Goal: Task Accomplishment & Management: Manage account settings

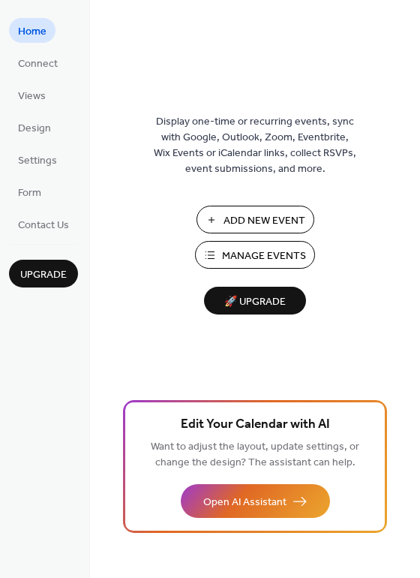
click at [257, 209] on button "Add New Event" at bounding box center [256, 220] width 118 height 28
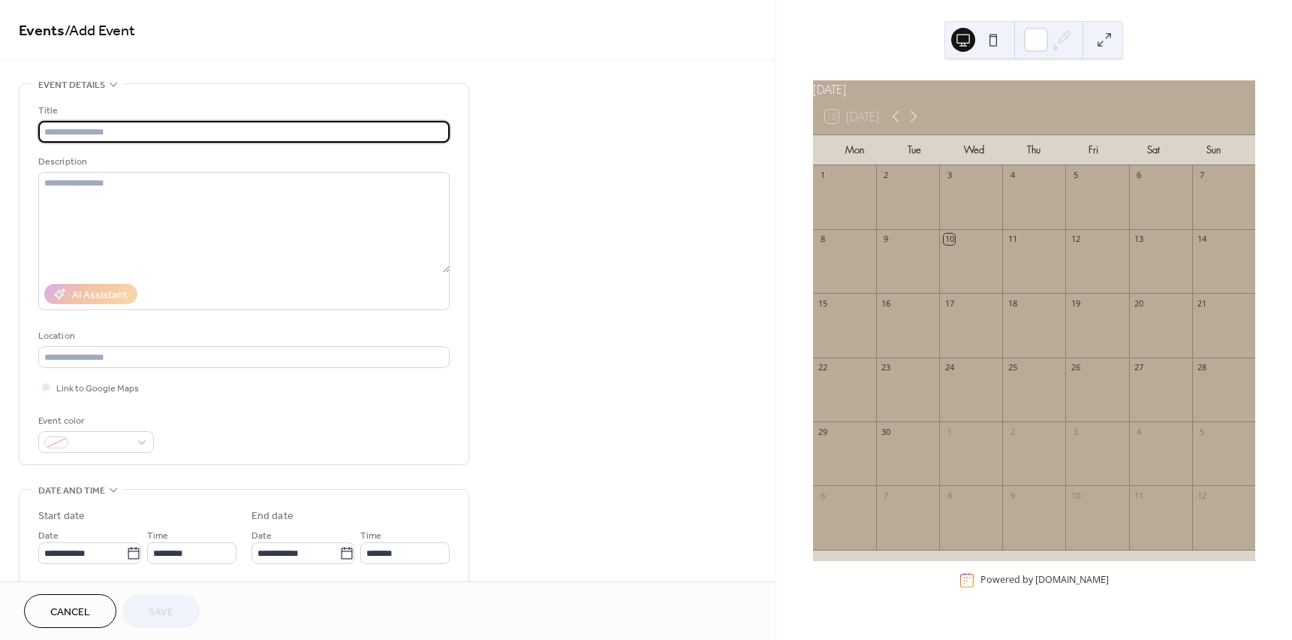
click at [1134, 245] on div "13" at bounding box center [1139, 239] width 11 height 11
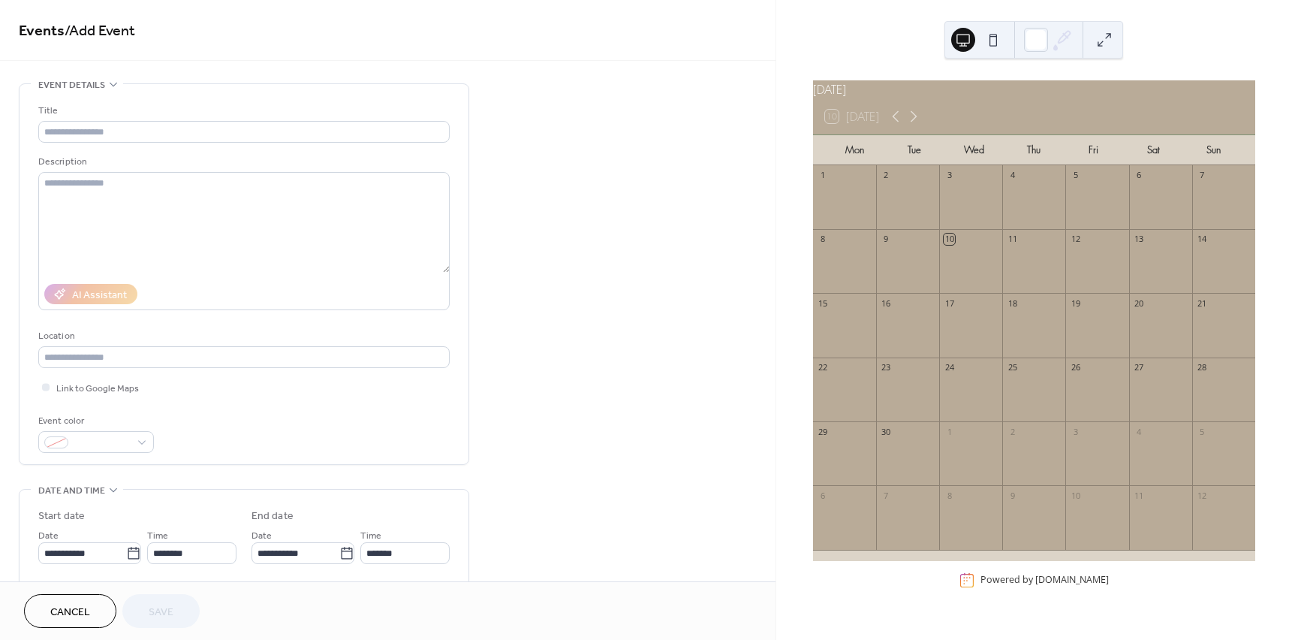
click at [1134, 245] on div "13" at bounding box center [1139, 239] width 11 height 11
click at [1134, 270] on div at bounding box center [1160, 268] width 63 height 38
click at [1135, 270] on div at bounding box center [1160, 268] width 63 height 38
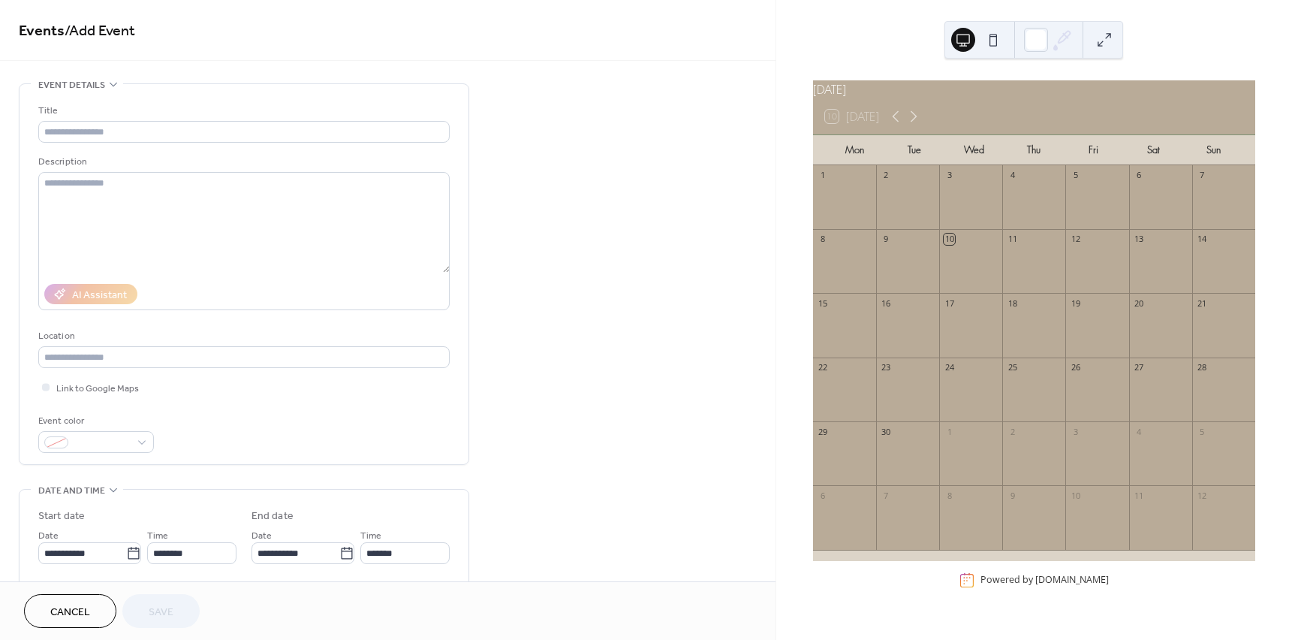
click at [1135, 270] on div at bounding box center [1160, 268] width 63 height 38
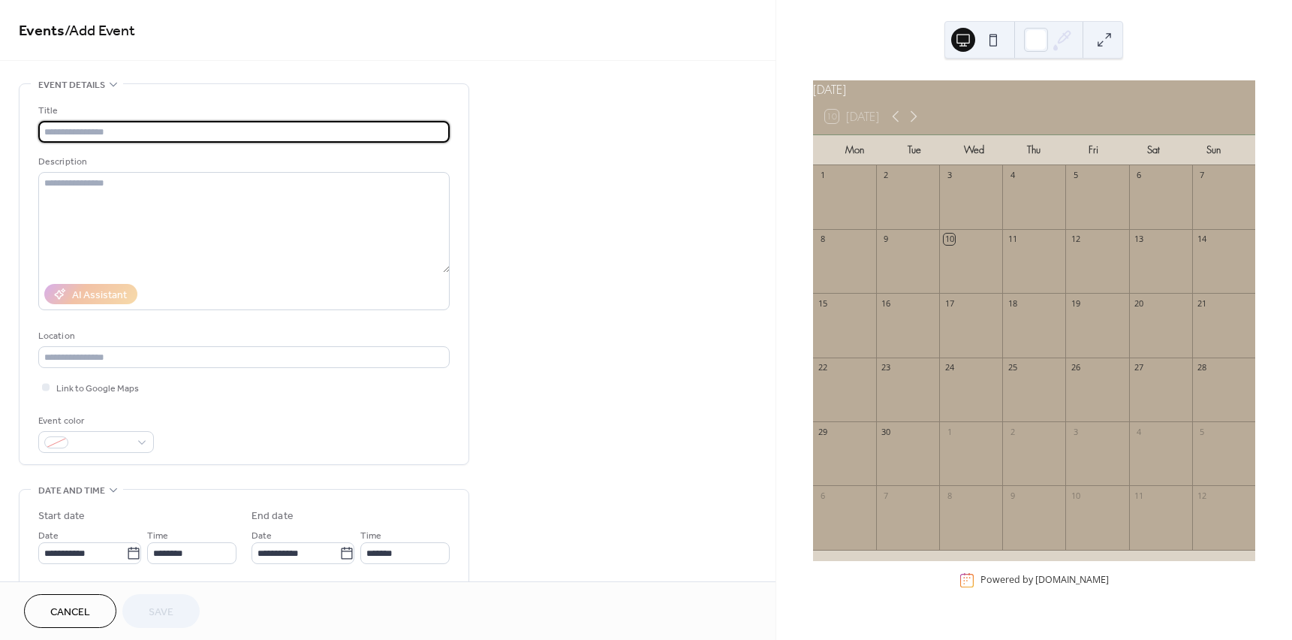
click at [101, 135] on input "text" at bounding box center [243, 132] width 411 height 22
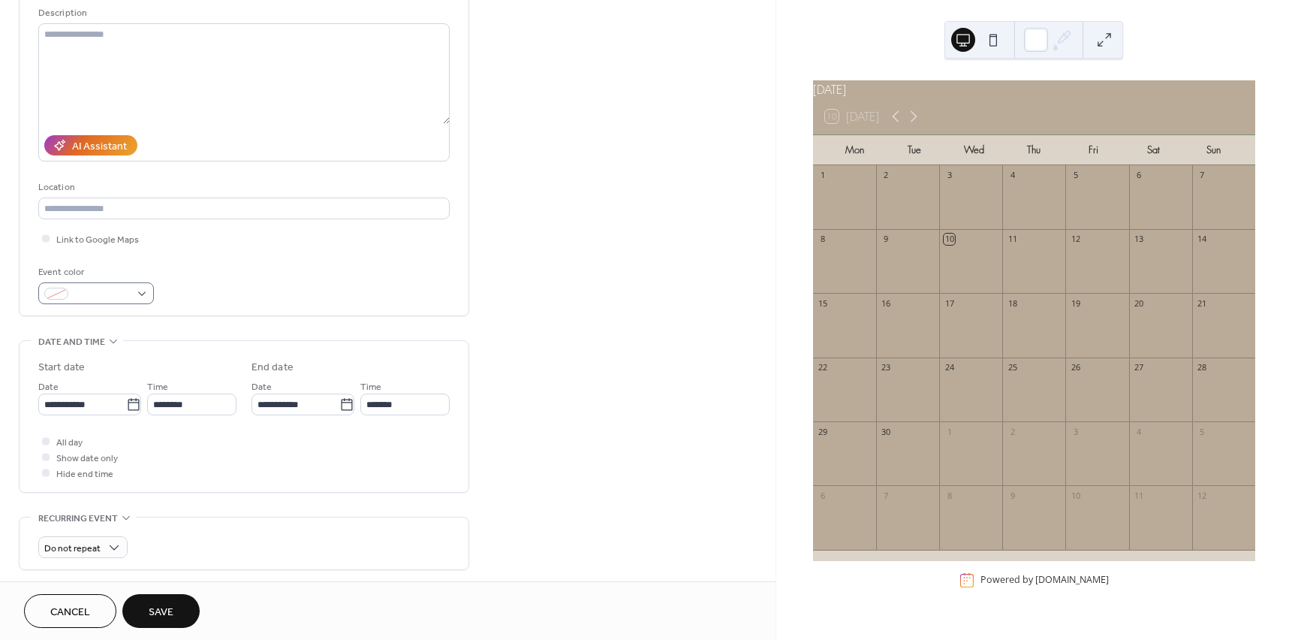
scroll to position [150, 0]
type input "**********"
click at [83, 401] on input "**********" at bounding box center [82, 403] width 88 height 22
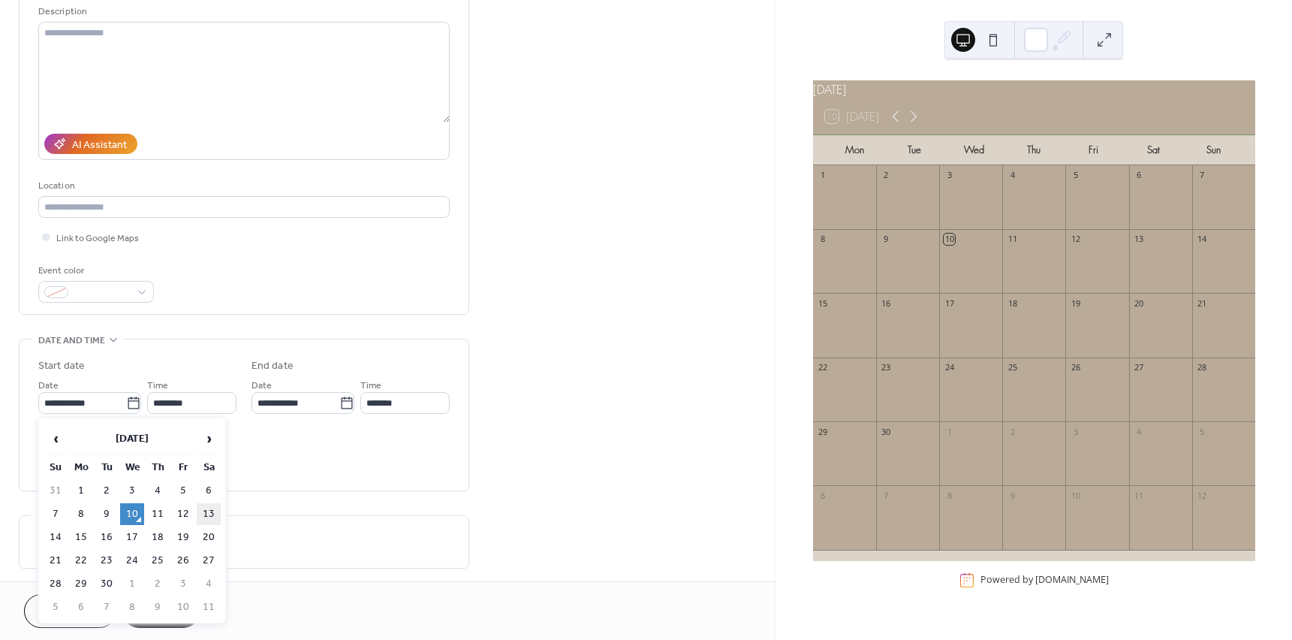
click at [210, 503] on td "13" at bounding box center [209, 514] width 24 height 22
type input "**********"
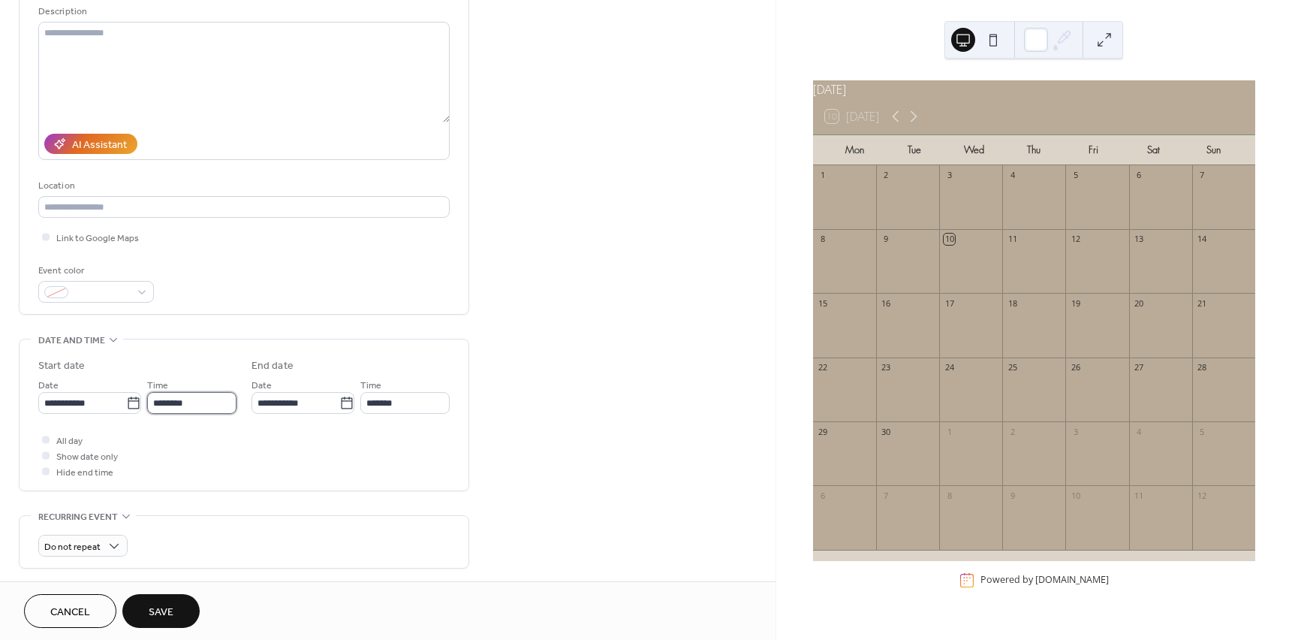
click at [181, 399] on input "********" at bounding box center [191, 403] width 89 height 22
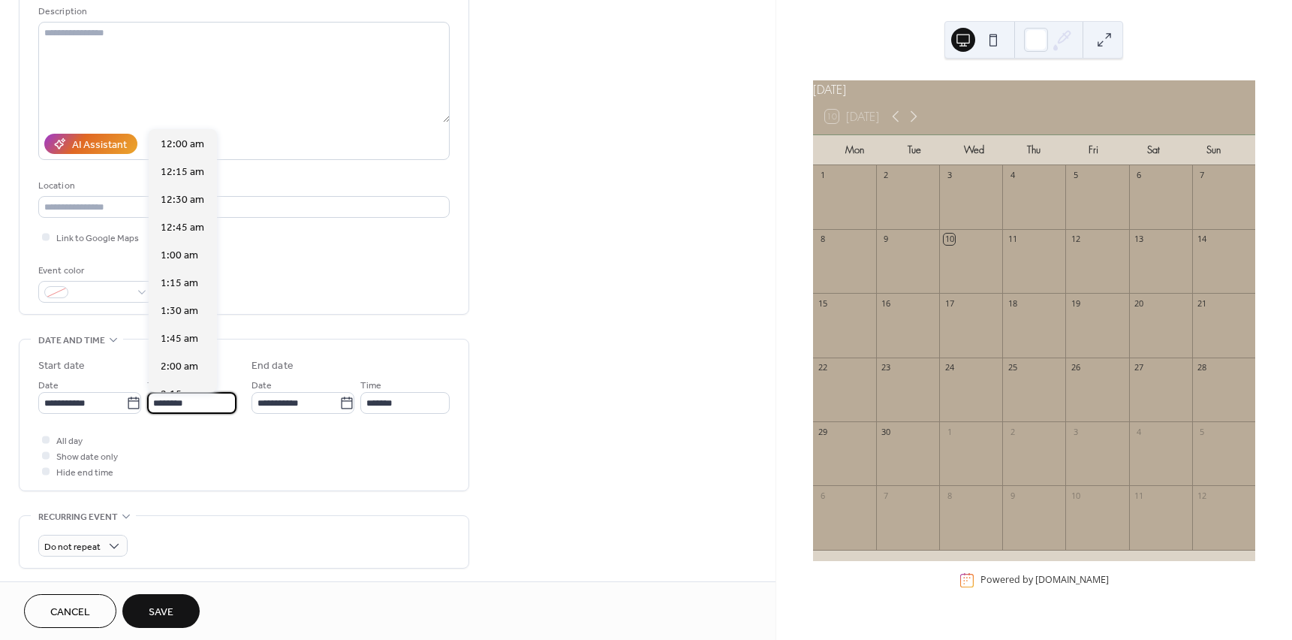
scroll to position [1334, 0]
click at [400, 396] on input "*******" at bounding box center [404, 403] width 89 height 22
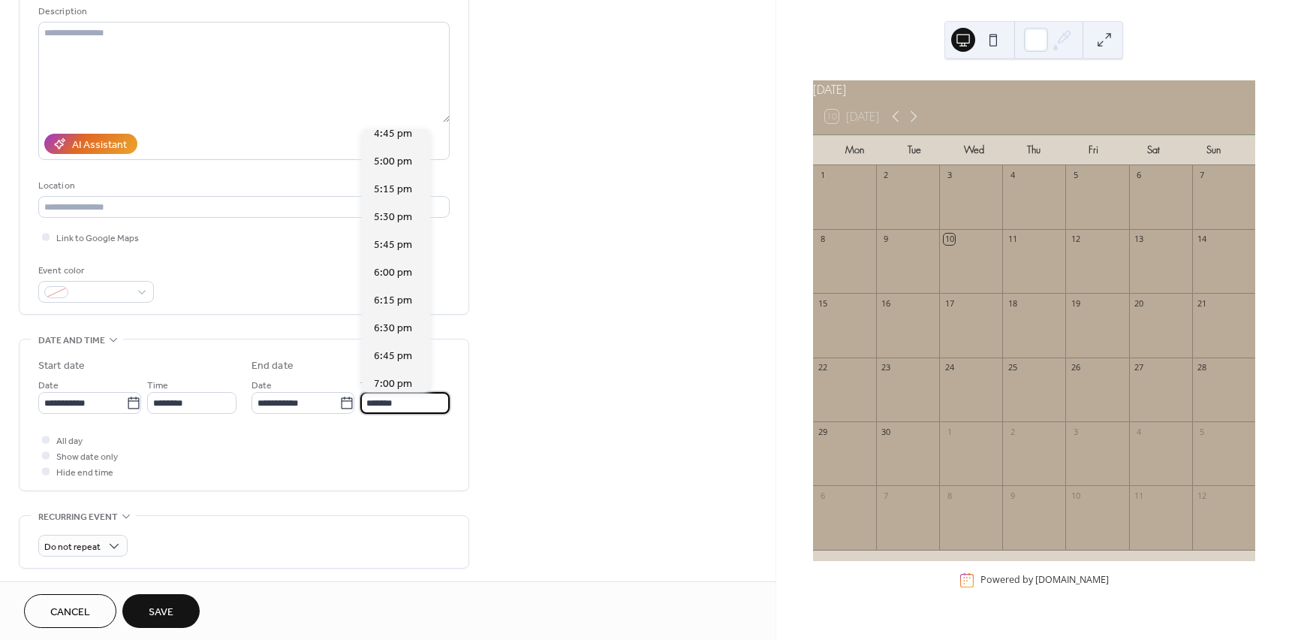
scroll to position [526, 0]
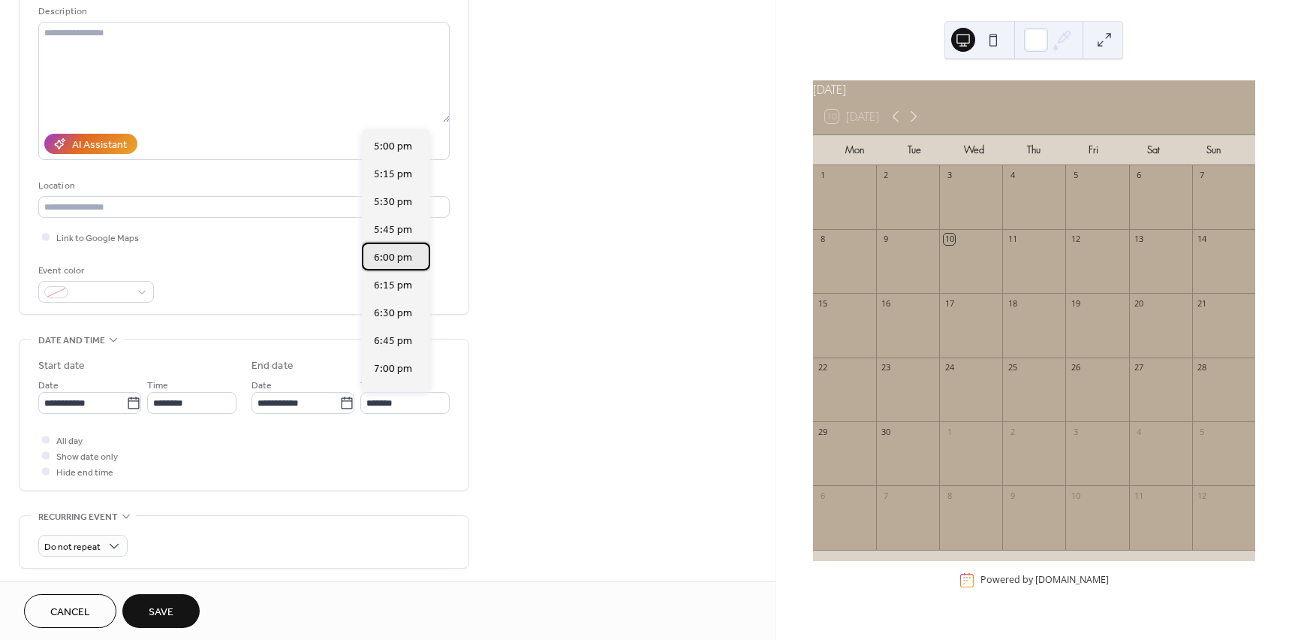
click at [389, 252] on span "6:00 pm" at bounding box center [393, 258] width 38 height 16
type input "*******"
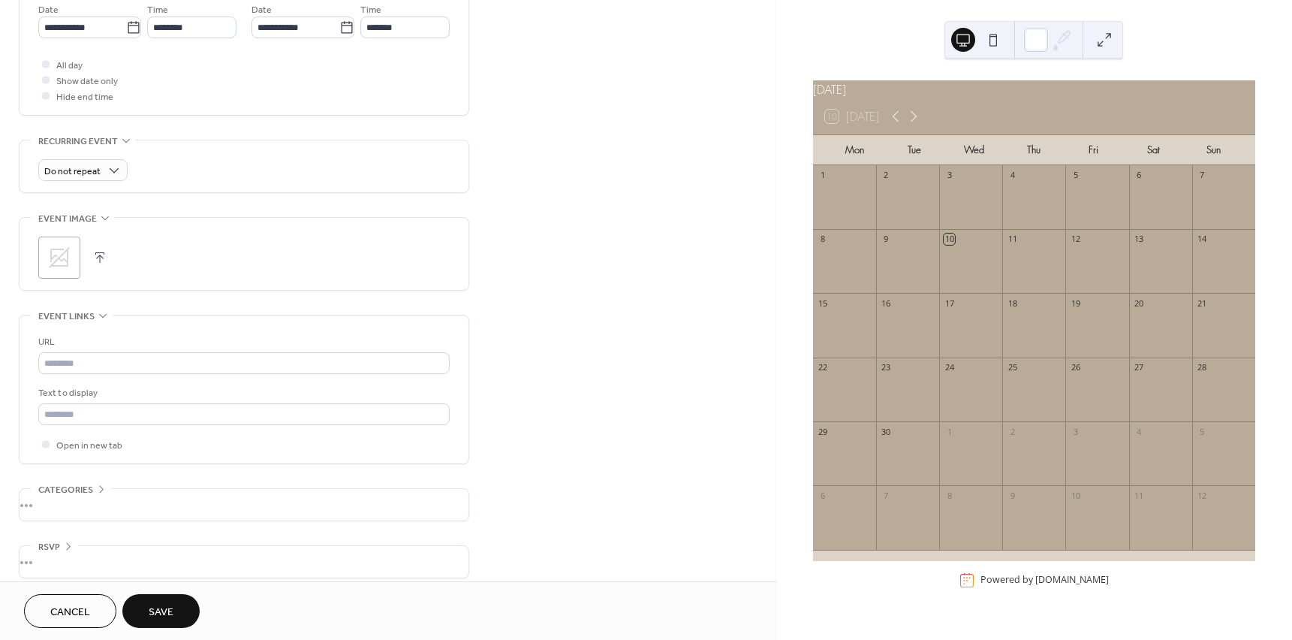
click at [101, 262] on button "button" at bounding box center [99, 257] width 21 height 21
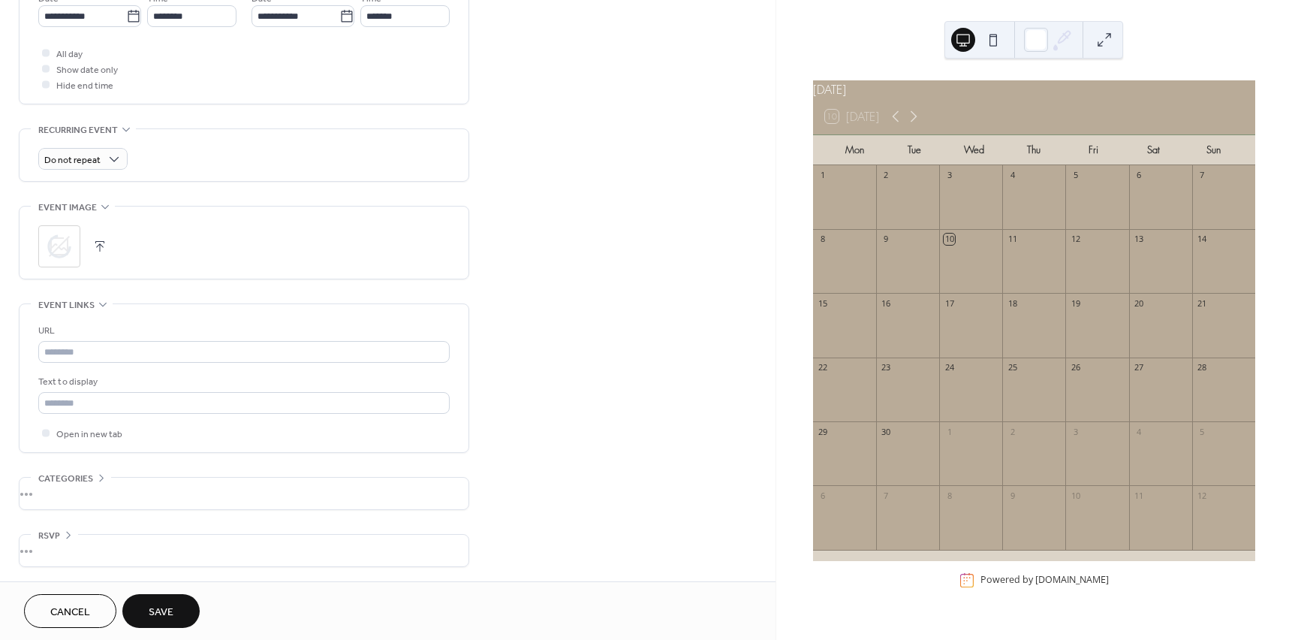
scroll to position [538, 0]
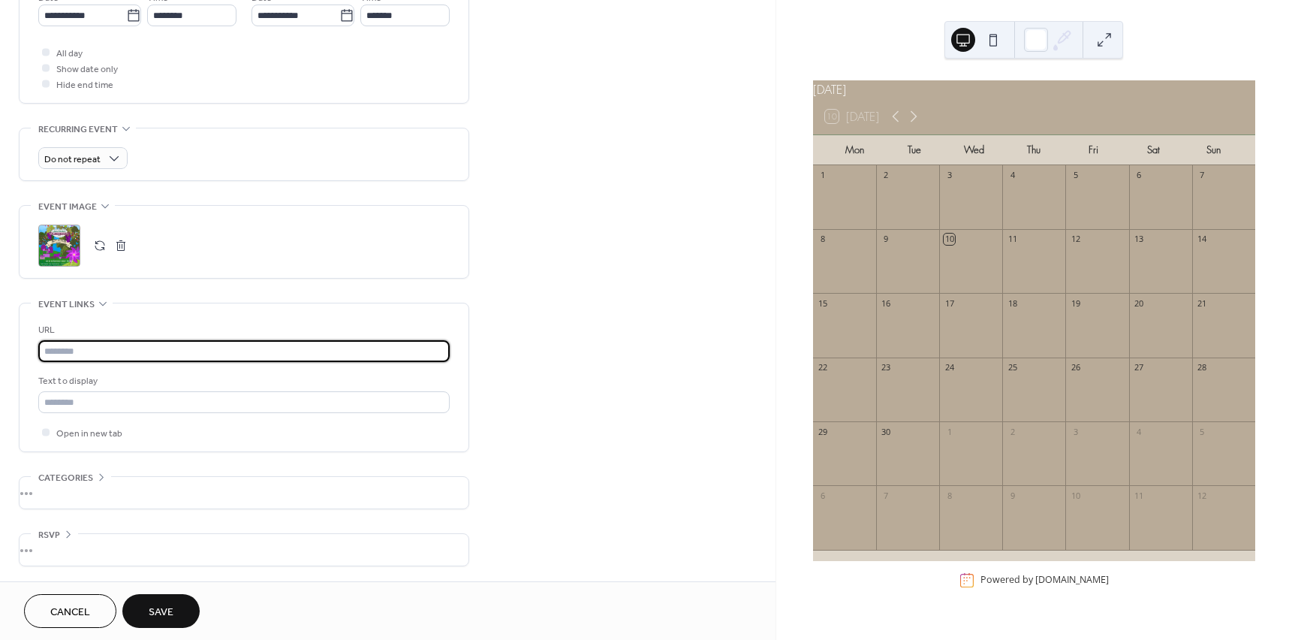
click at [134, 340] on input "text" at bounding box center [243, 351] width 411 height 22
click at [125, 346] on input "text" at bounding box center [243, 351] width 411 height 22
click at [78, 348] on input "text" at bounding box center [243, 351] width 411 height 22
click at [31, 395] on div "URL Text to display Open in new tab" at bounding box center [244, 377] width 449 height 148
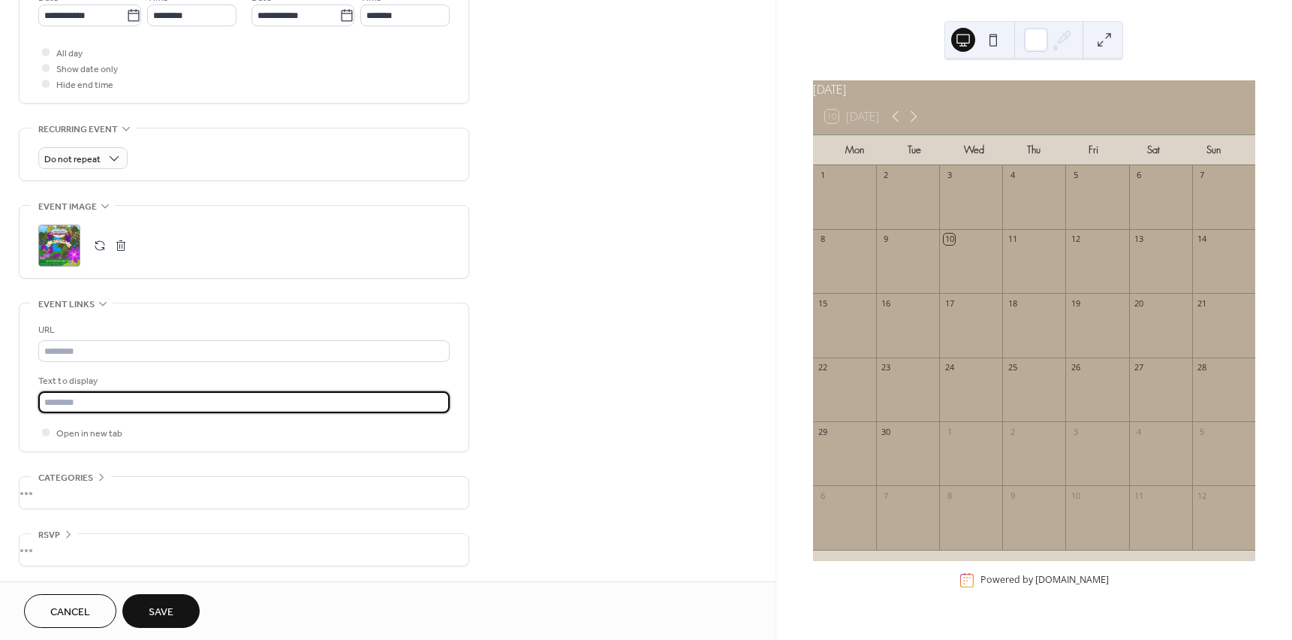
click at [53, 403] on input "text" at bounding box center [243, 402] width 411 height 22
type input "*"
type input "**********"
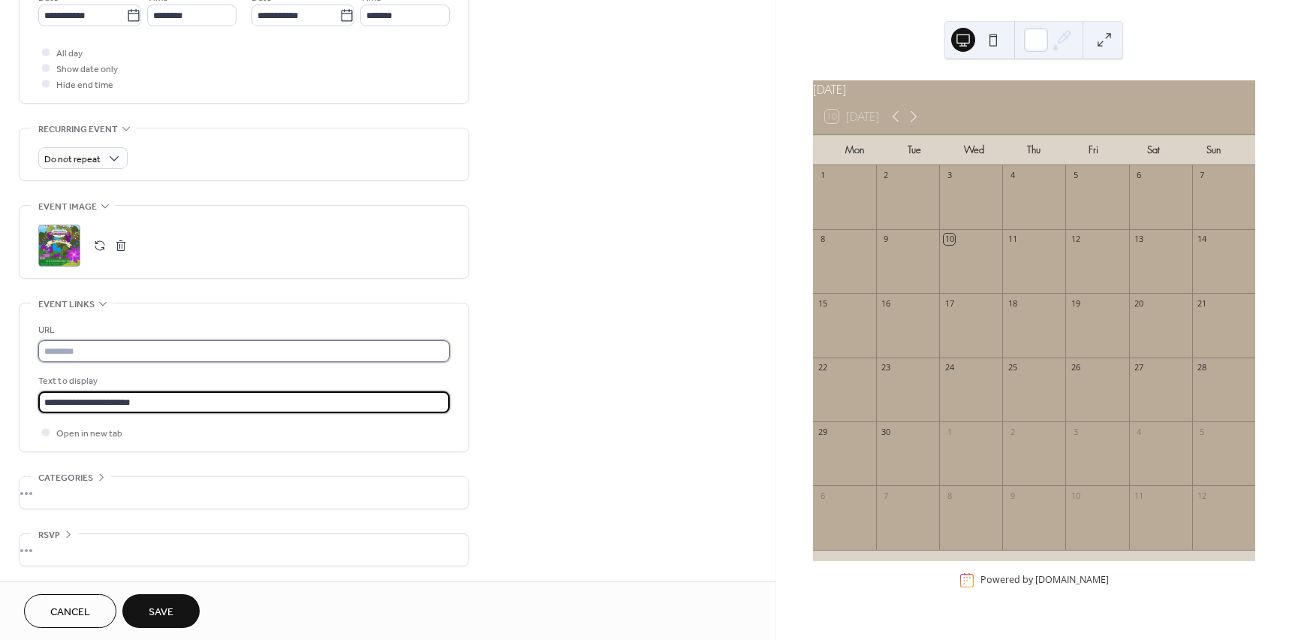
click at [142, 358] on input "text" at bounding box center [243, 351] width 411 height 22
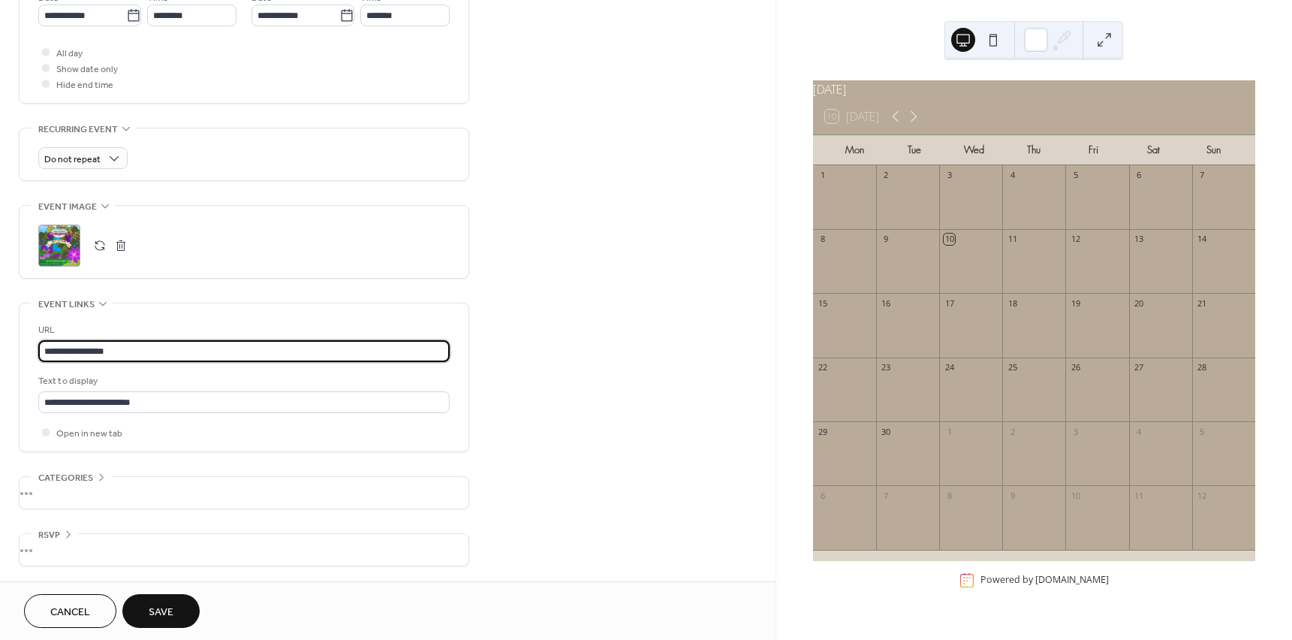
scroll to position [1, 0]
type input "**********"
click at [168, 616] on span "Save" at bounding box center [161, 612] width 25 height 16
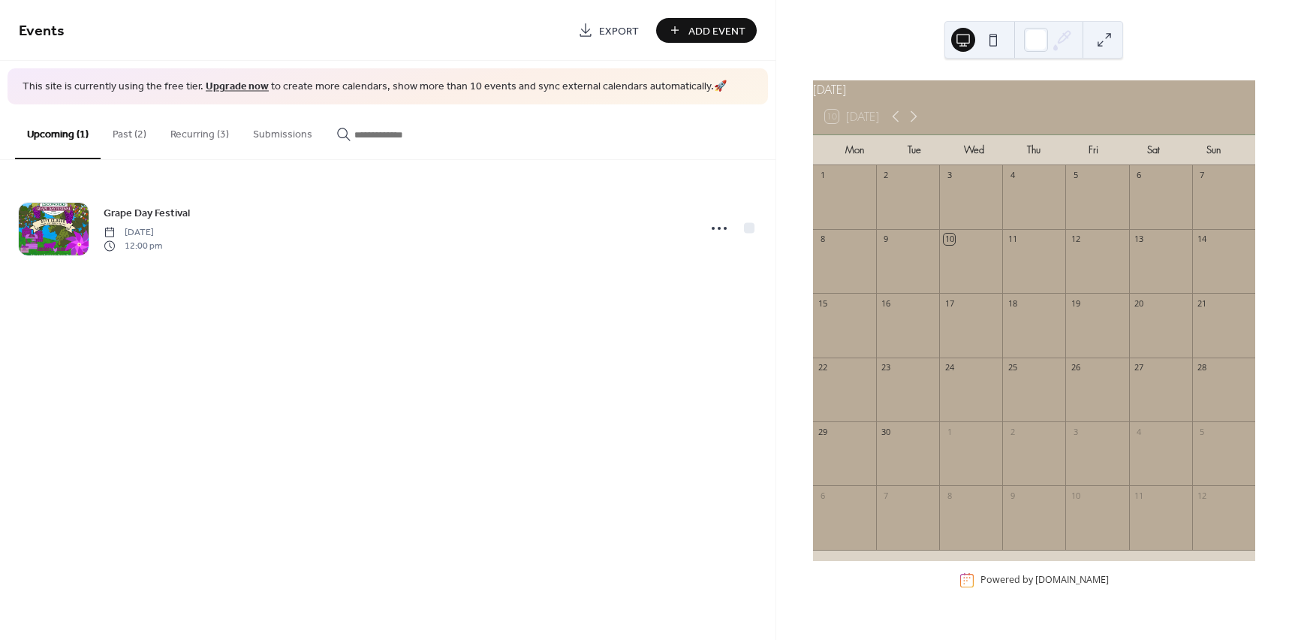
click at [526, 332] on div "Events Export Add Event This site is currently using the free tier. Upgrade now…" at bounding box center [388, 320] width 776 height 640
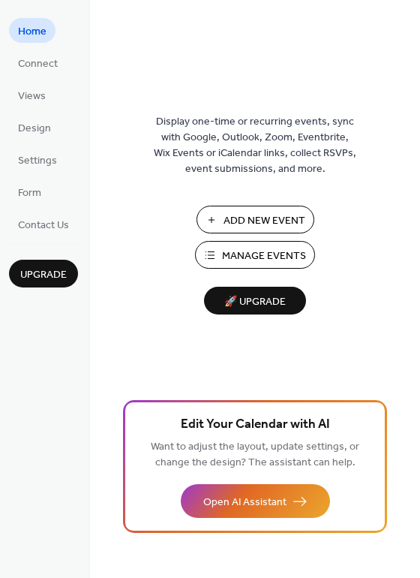
click at [36, 79] on ul "Home Connect Views Design Settings Form Contact Us" at bounding box center [43, 127] width 69 height 218
click at [36, 71] on span "Connect" at bounding box center [38, 64] width 40 height 16
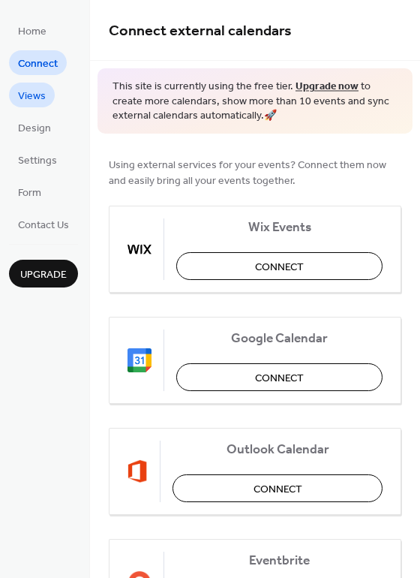
click at [35, 95] on span "Views" at bounding box center [32, 97] width 28 height 16
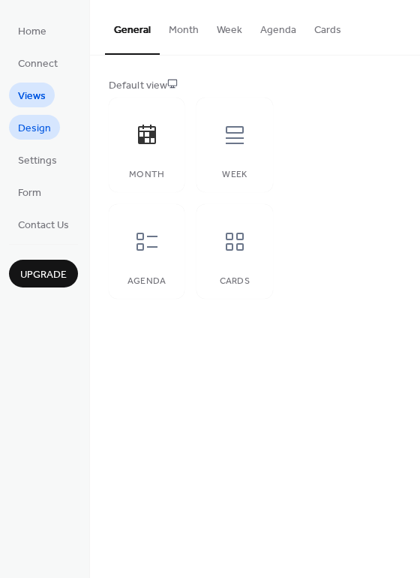
click at [35, 125] on span "Design" at bounding box center [34, 129] width 33 height 16
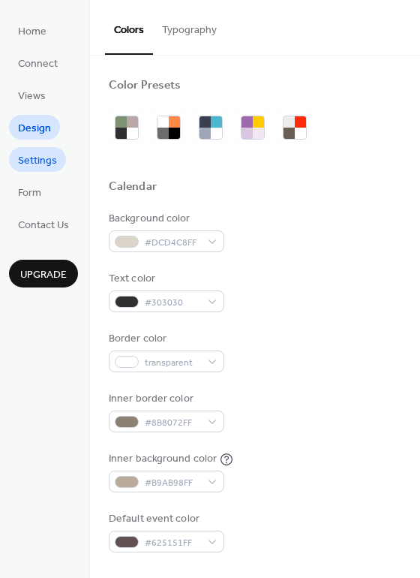
click at [35, 155] on span "Settings" at bounding box center [37, 161] width 39 height 16
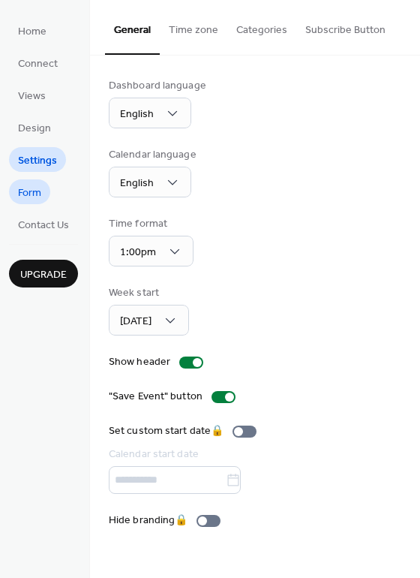
click at [27, 186] on span "Form" at bounding box center [29, 193] width 23 height 16
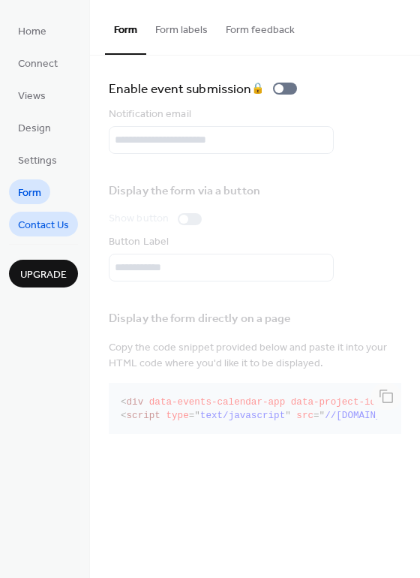
click at [26, 227] on span "Contact Us" at bounding box center [43, 226] width 51 height 16
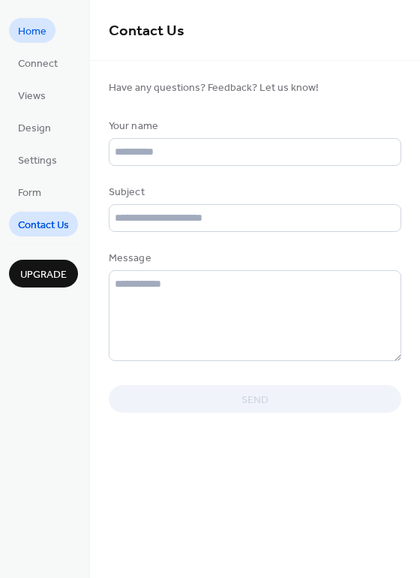
click at [17, 22] on link "Home" at bounding box center [32, 30] width 47 height 25
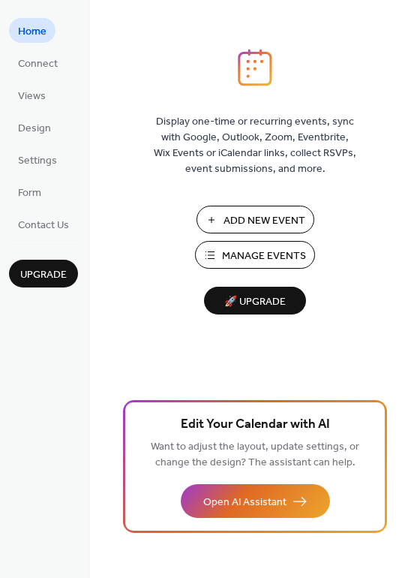
click at [267, 255] on span "Manage Events" at bounding box center [264, 257] width 84 height 16
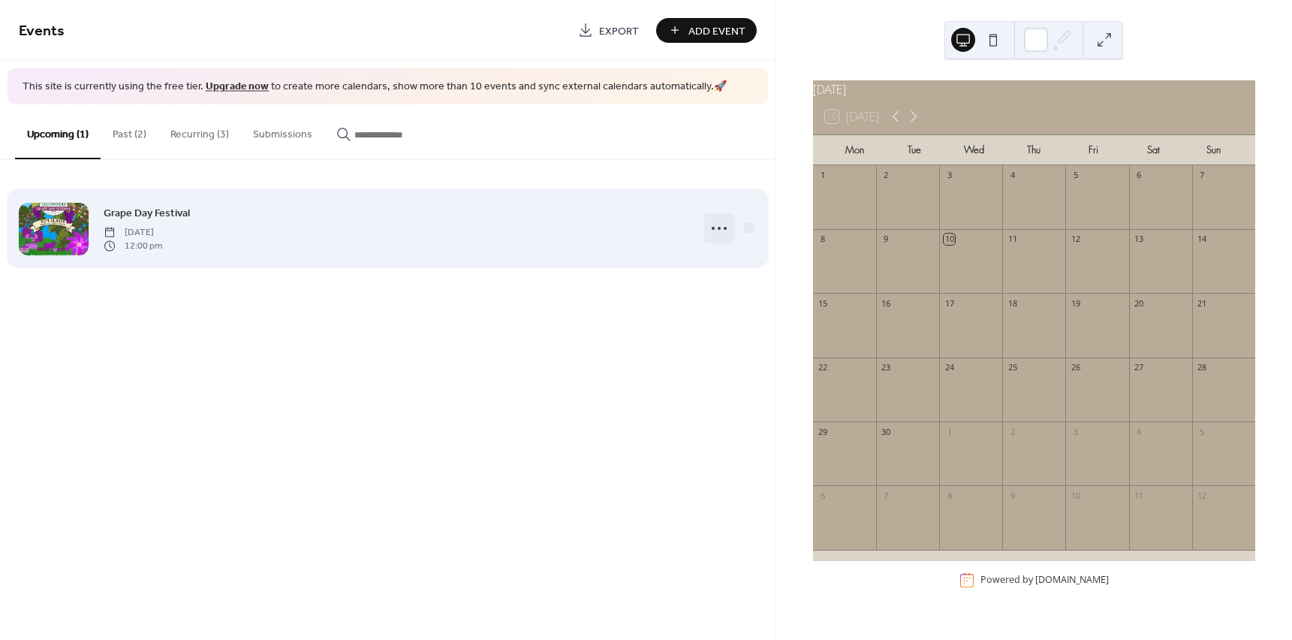
click at [720, 228] on circle at bounding box center [719, 228] width 3 height 3
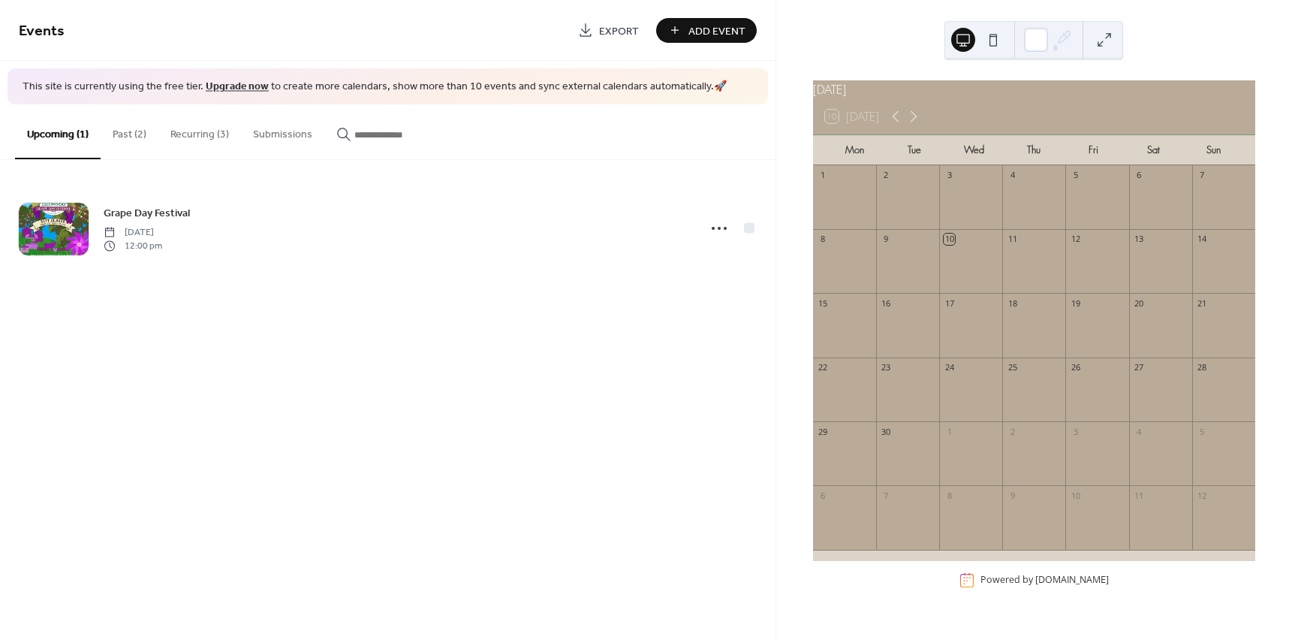
click at [566, 351] on div "Events Export Add Event This site is currently using the free tier. Upgrade now…" at bounding box center [388, 320] width 776 height 640
click at [125, 142] on button "Past (2)" at bounding box center [130, 130] width 58 height 53
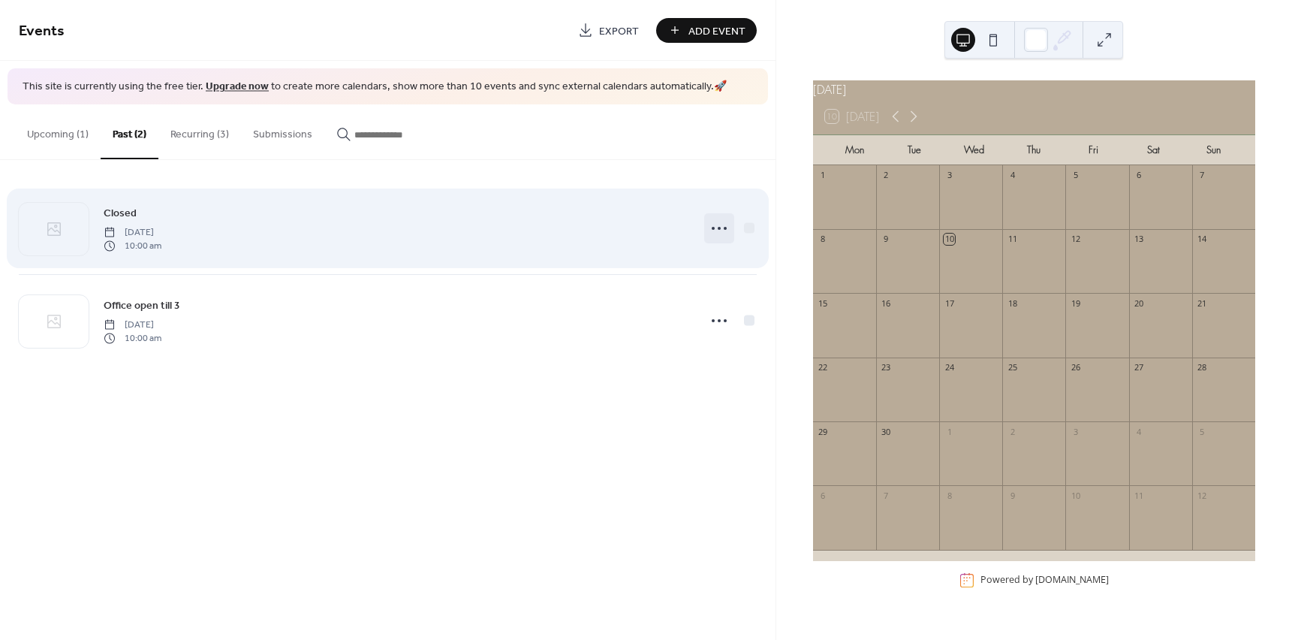
click at [720, 228] on circle at bounding box center [719, 228] width 3 height 3
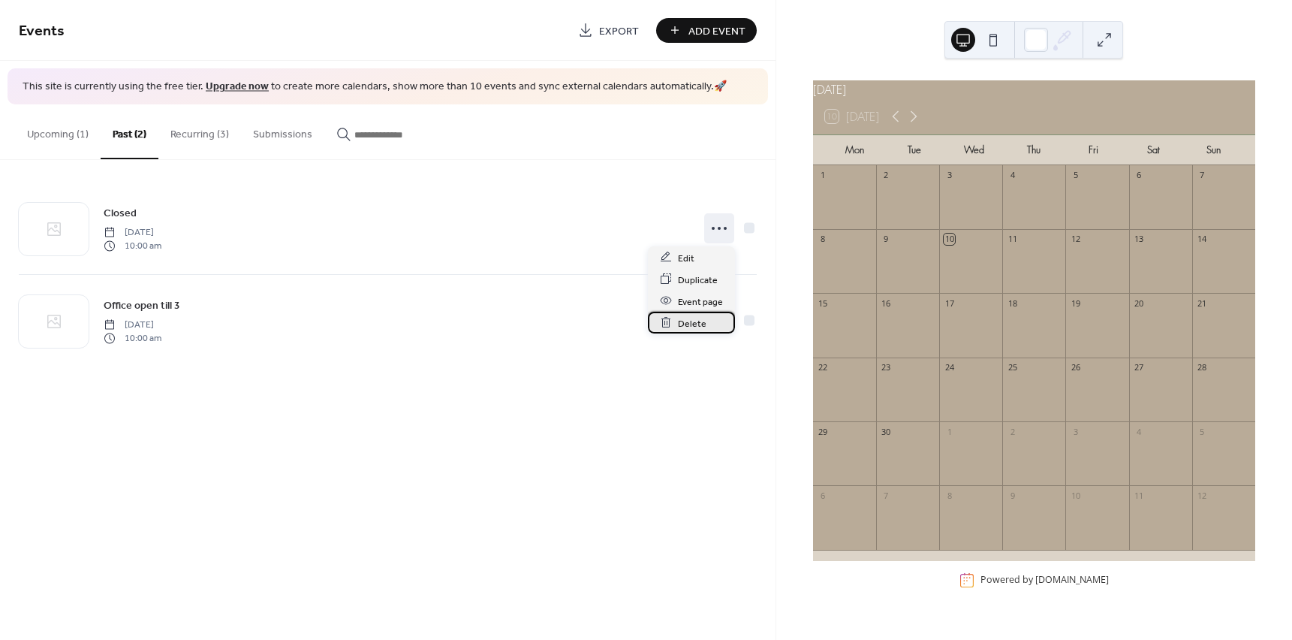
click at [683, 324] on span "Delete" at bounding box center [692, 323] width 29 height 16
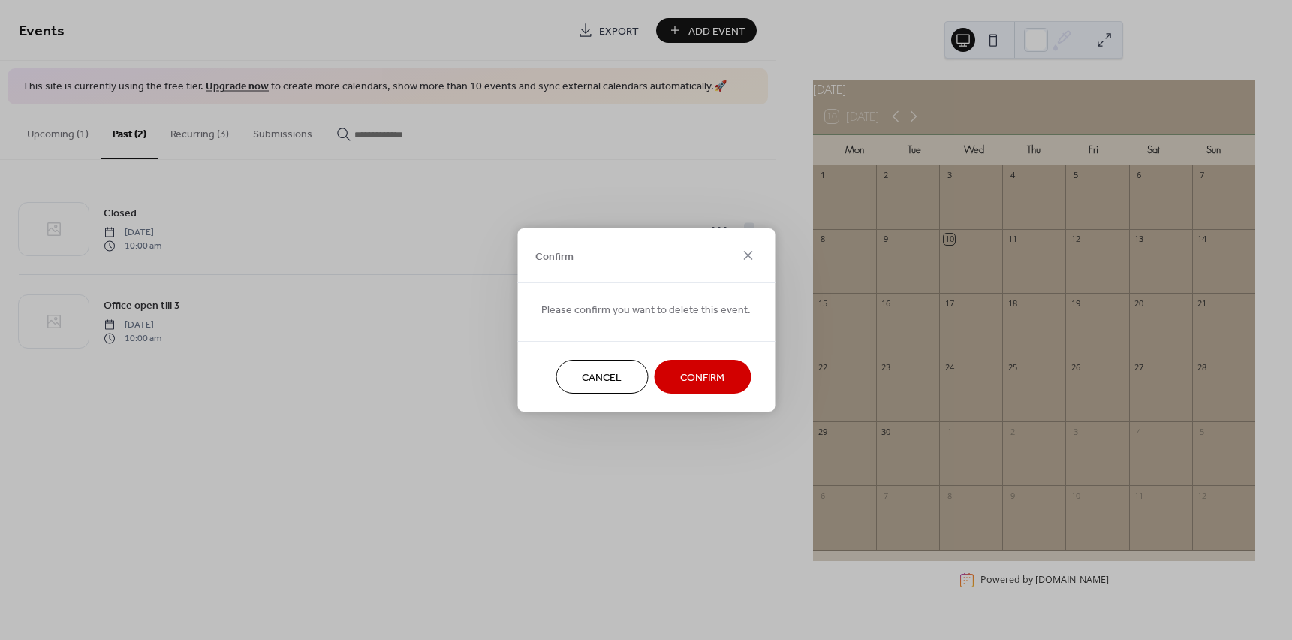
click at [689, 372] on span "Confirm" at bounding box center [702, 378] width 44 height 16
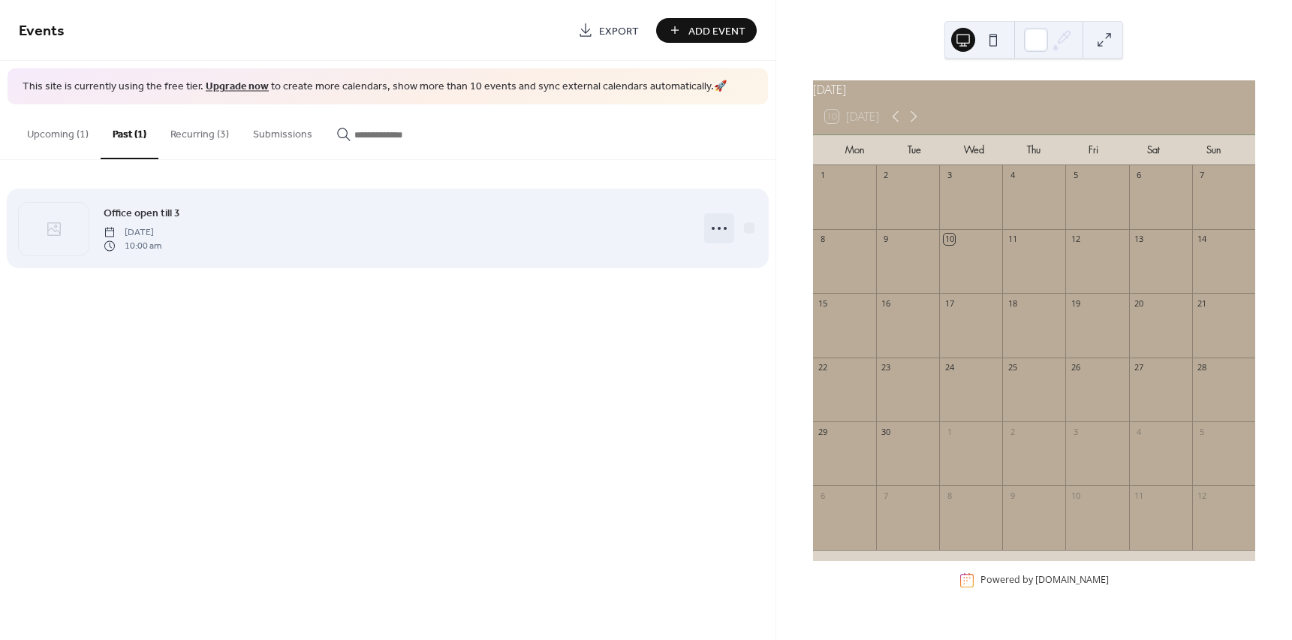
click at [722, 234] on icon at bounding box center [719, 228] width 24 height 24
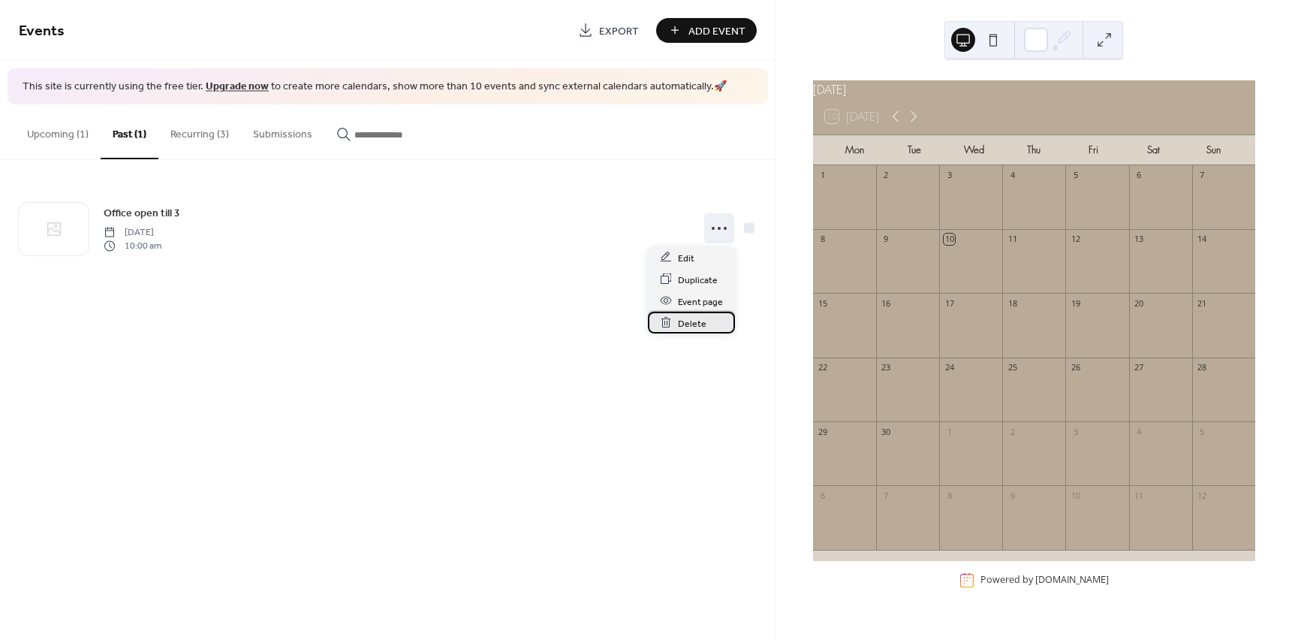
click at [711, 320] on div "Delete" at bounding box center [691, 323] width 87 height 22
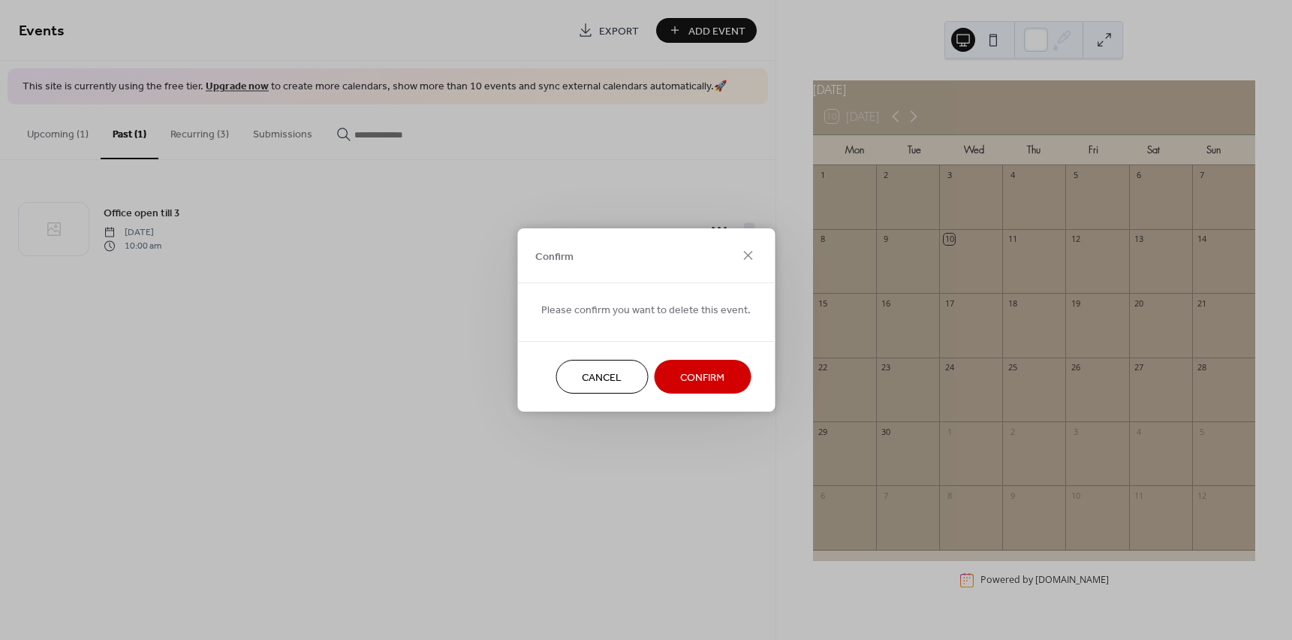
click at [680, 370] on span "Confirm" at bounding box center [702, 378] width 44 height 16
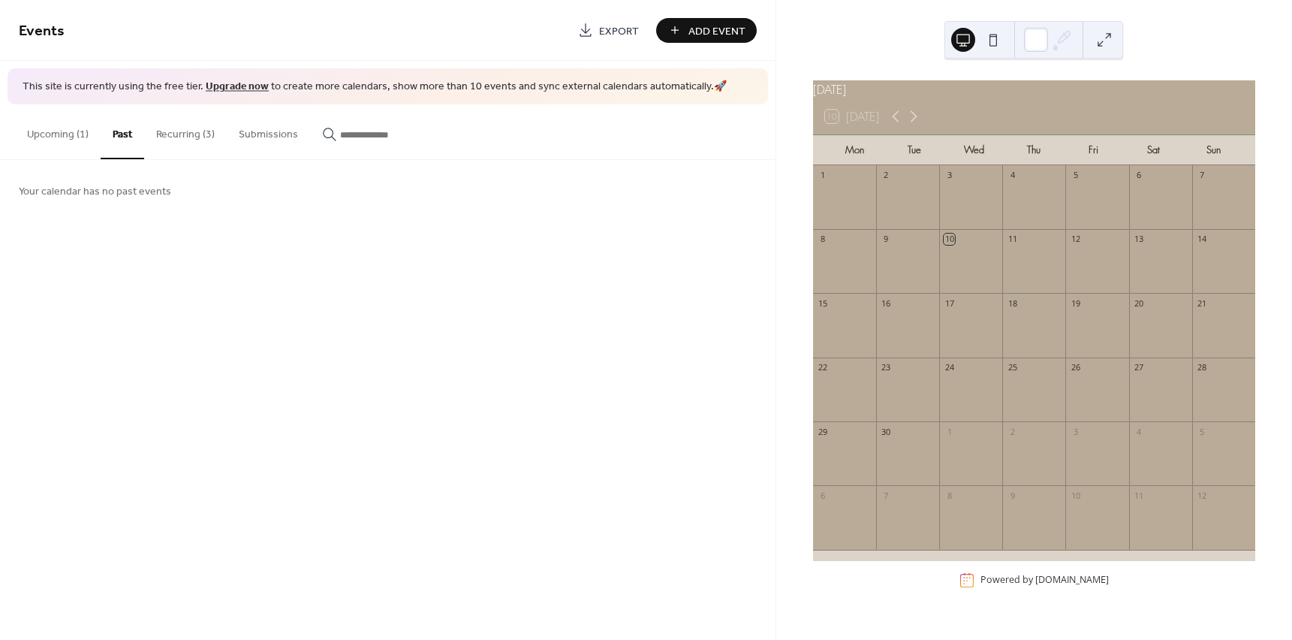
click at [60, 130] on button "Upcoming (1)" at bounding box center [58, 130] width 86 height 53
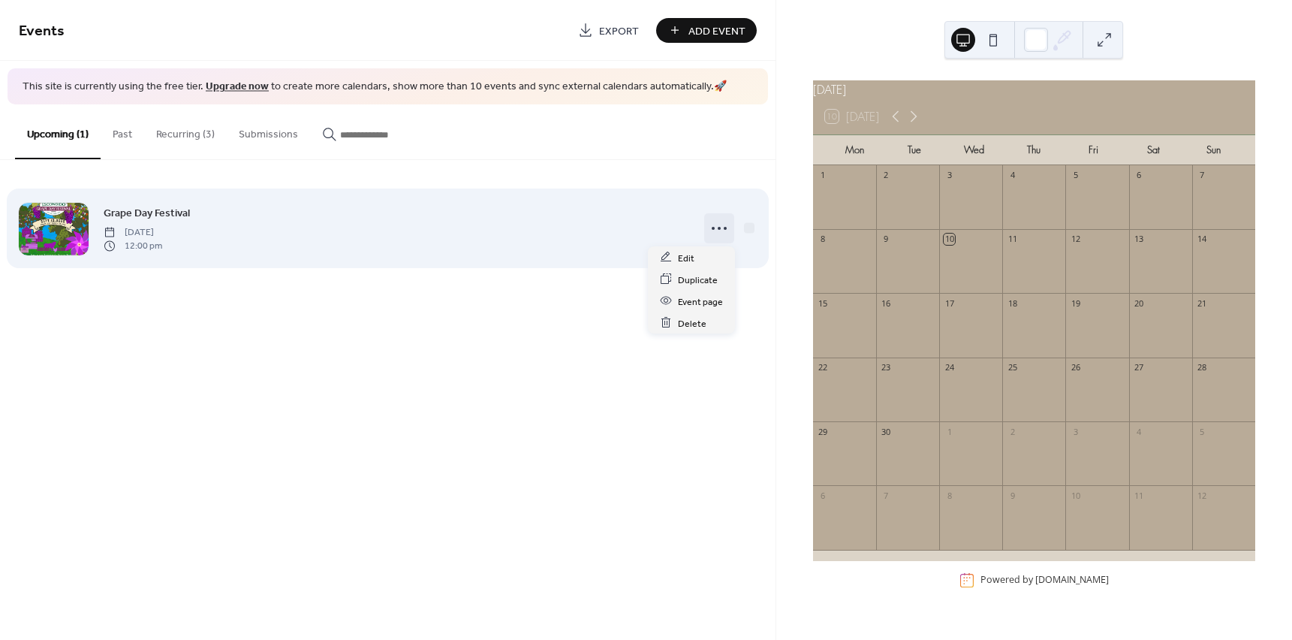
click at [720, 229] on icon at bounding box center [719, 228] width 24 height 24
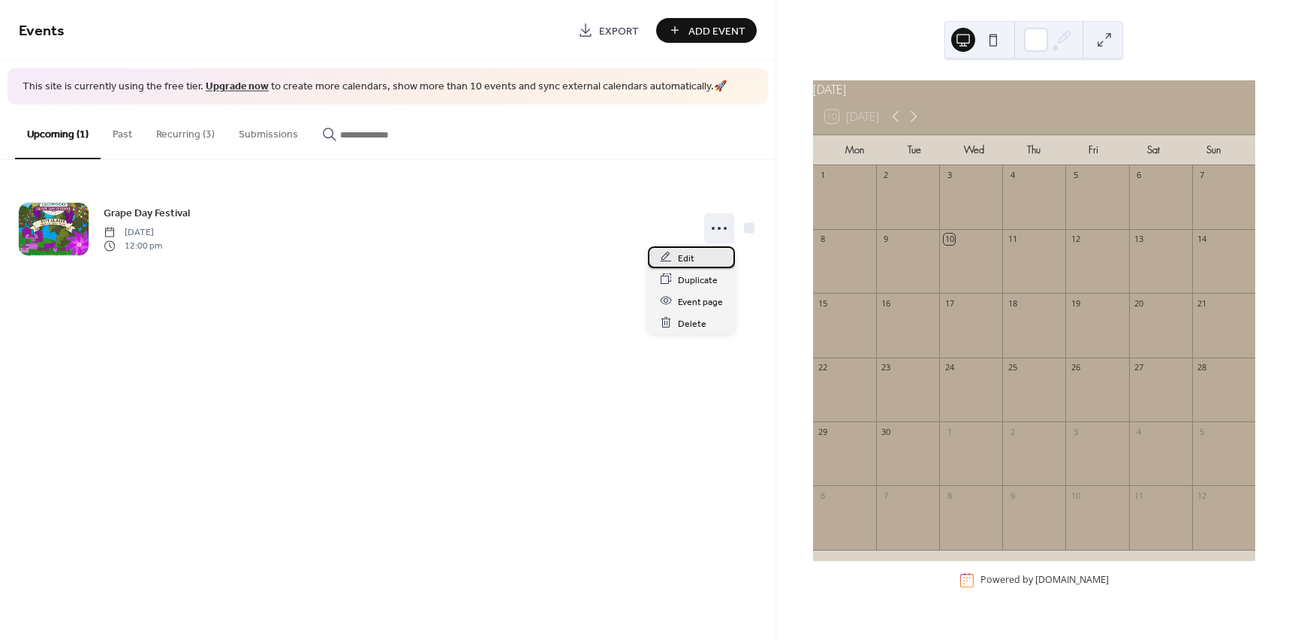
click at [694, 252] on div "Edit" at bounding box center [691, 257] width 87 height 22
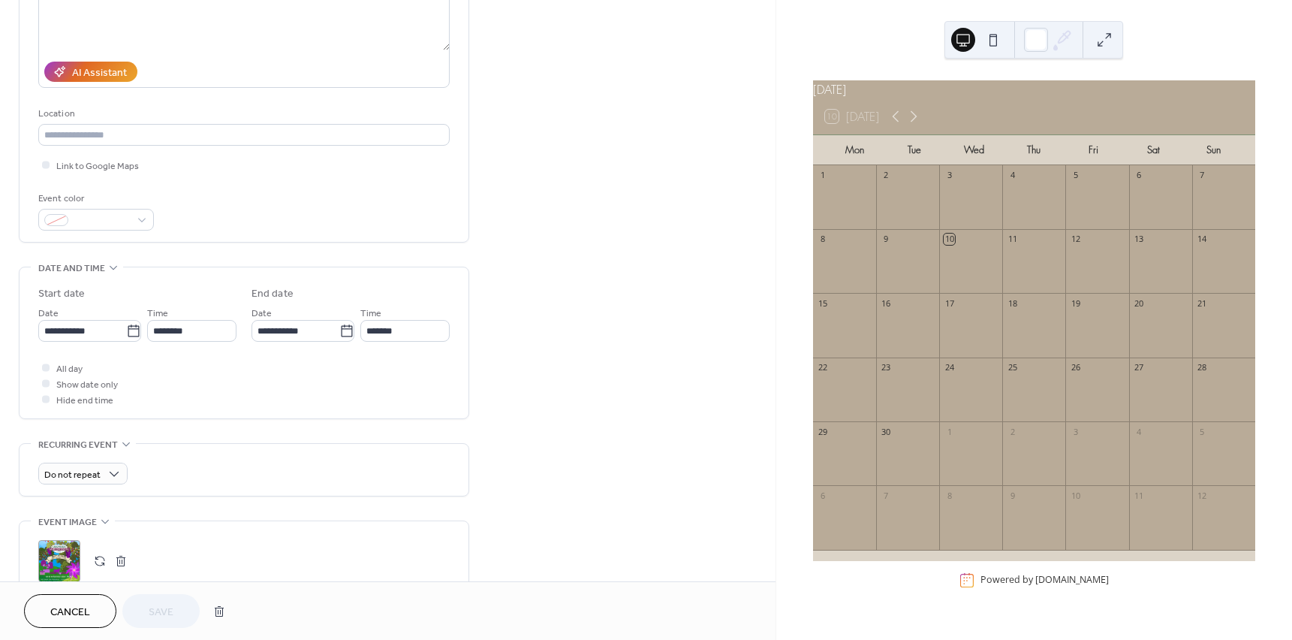
scroll to position [225, 0]
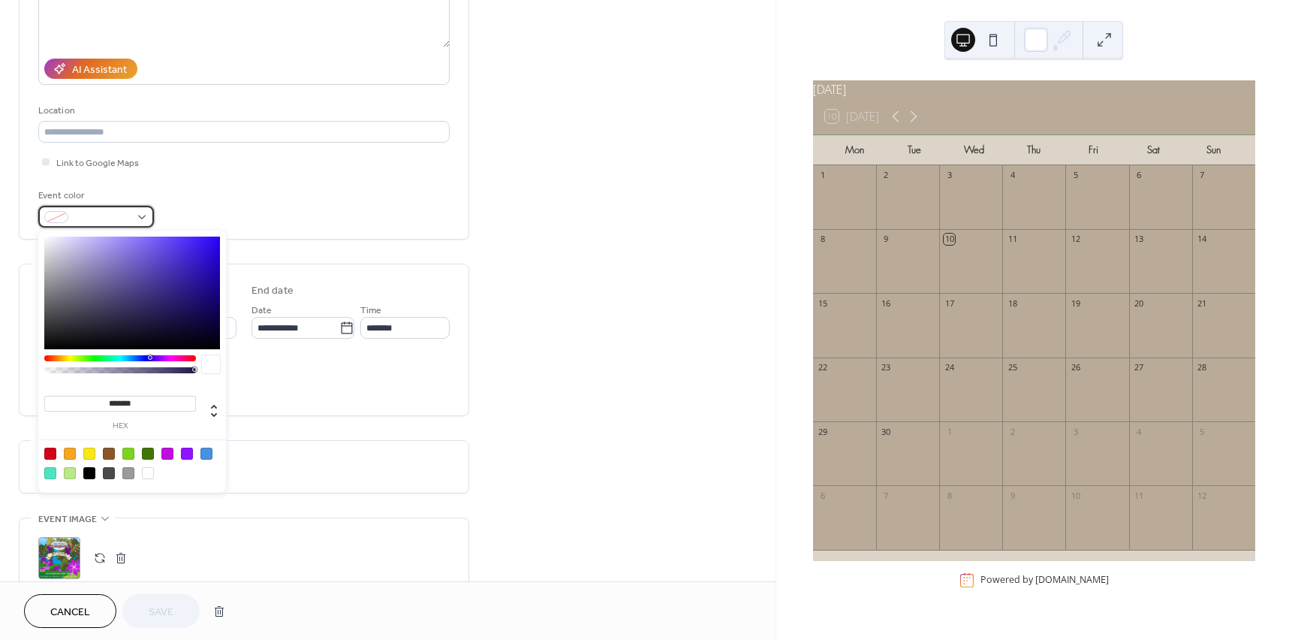
click at [112, 218] on span at bounding box center [102, 218] width 56 height 16
click at [107, 243] on div at bounding box center [132, 293] width 176 height 113
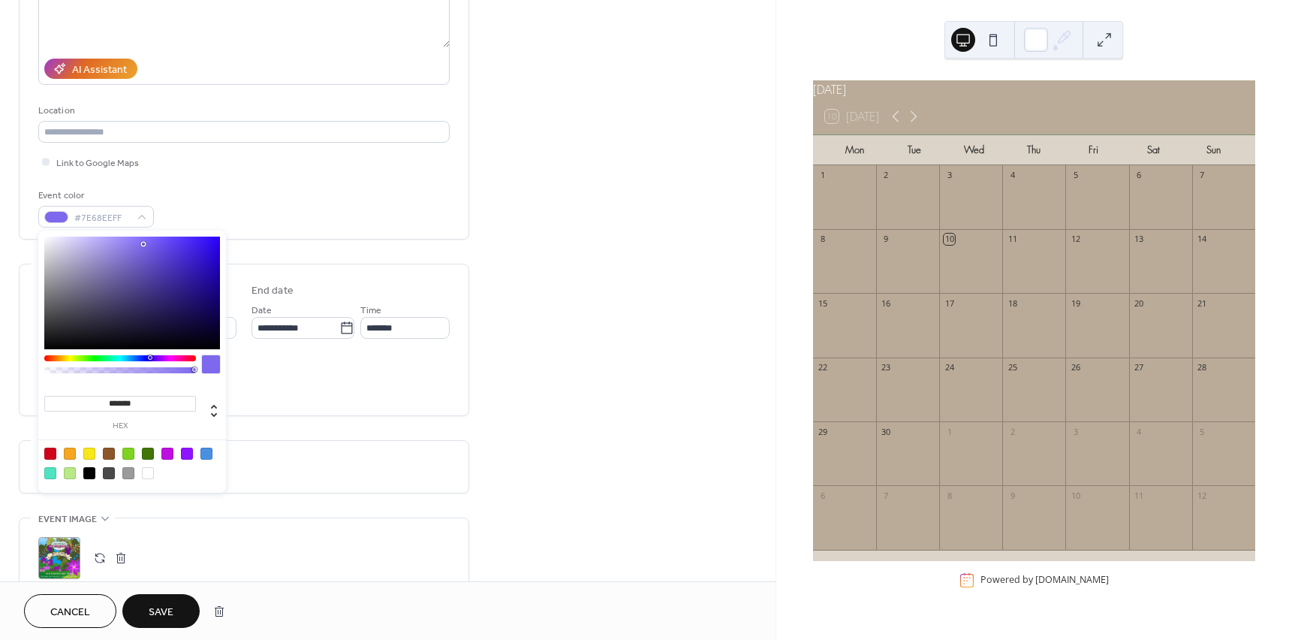
drag, startPoint x: 111, startPoint y: 247, endPoint x: 163, endPoint y: 248, distance: 51.8
click at [163, 248] on div at bounding box center [132, 293] width 176 height 113
click at [163, 248] on div at bounding box center [162, 247] width 3 height 3
type input "*******"
drag, startPoint x: 163, startPoint y: 248, endPoint x: 167, endPoint y: 223, distance: 25.1
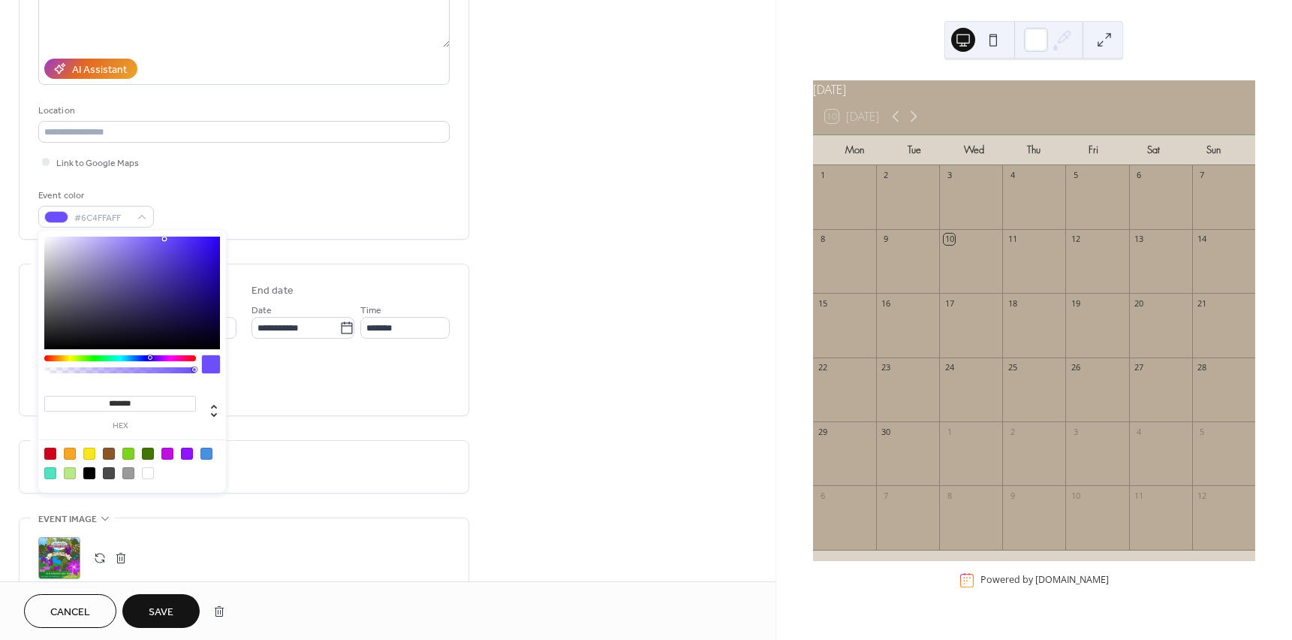
click at [167, 223] on body "**********" at bounding box center [646, 320] width 1292 height 640
click at [219, 171] on div "**********" at bounding box center [243, 53] width 411 height 350
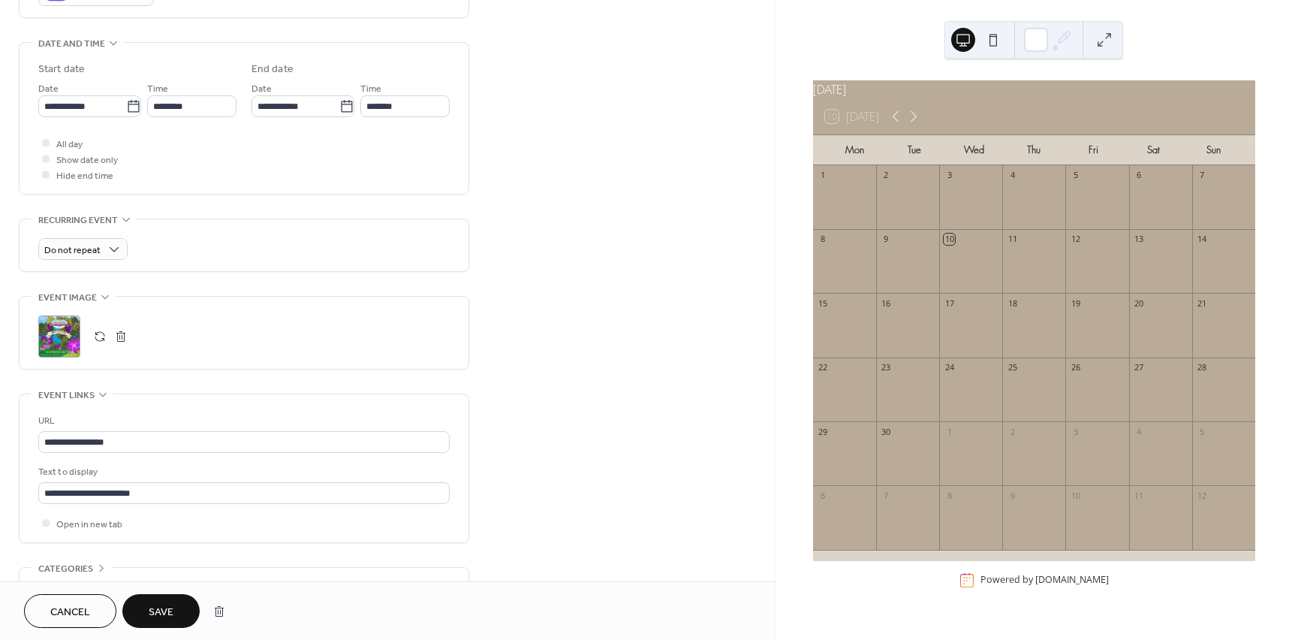
scroll to position [451, 0]
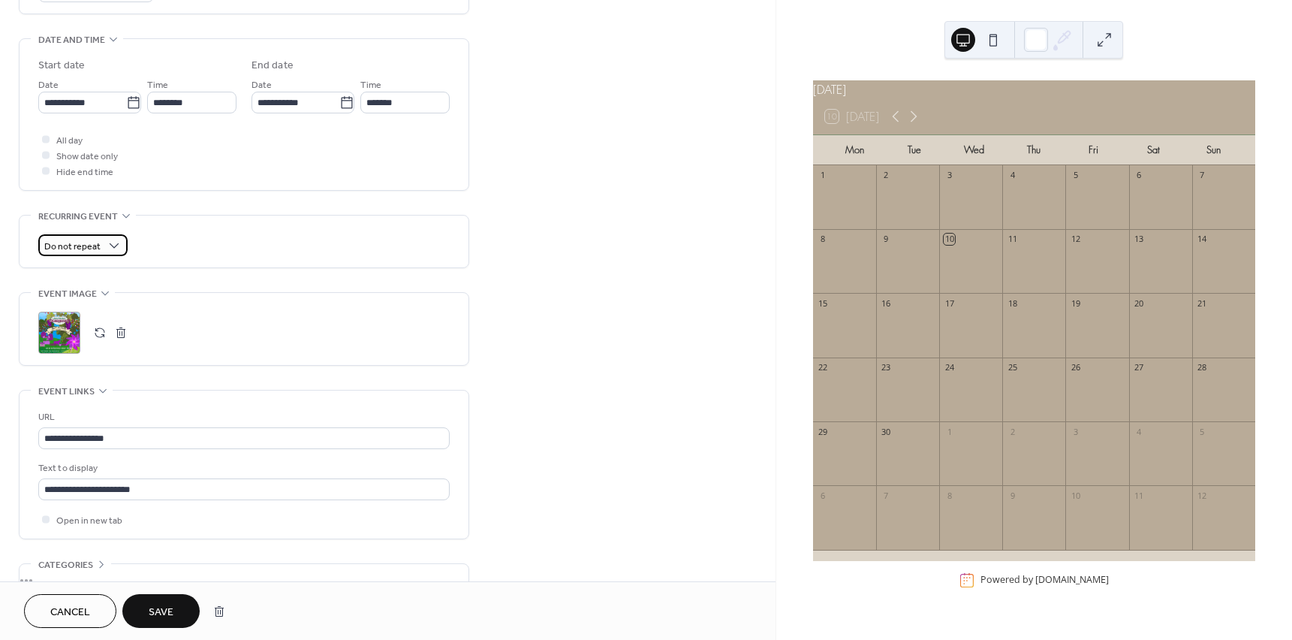
click at [92, 243] on span "Do not repeat" at bounding box center [72, 246] width 56 height 17
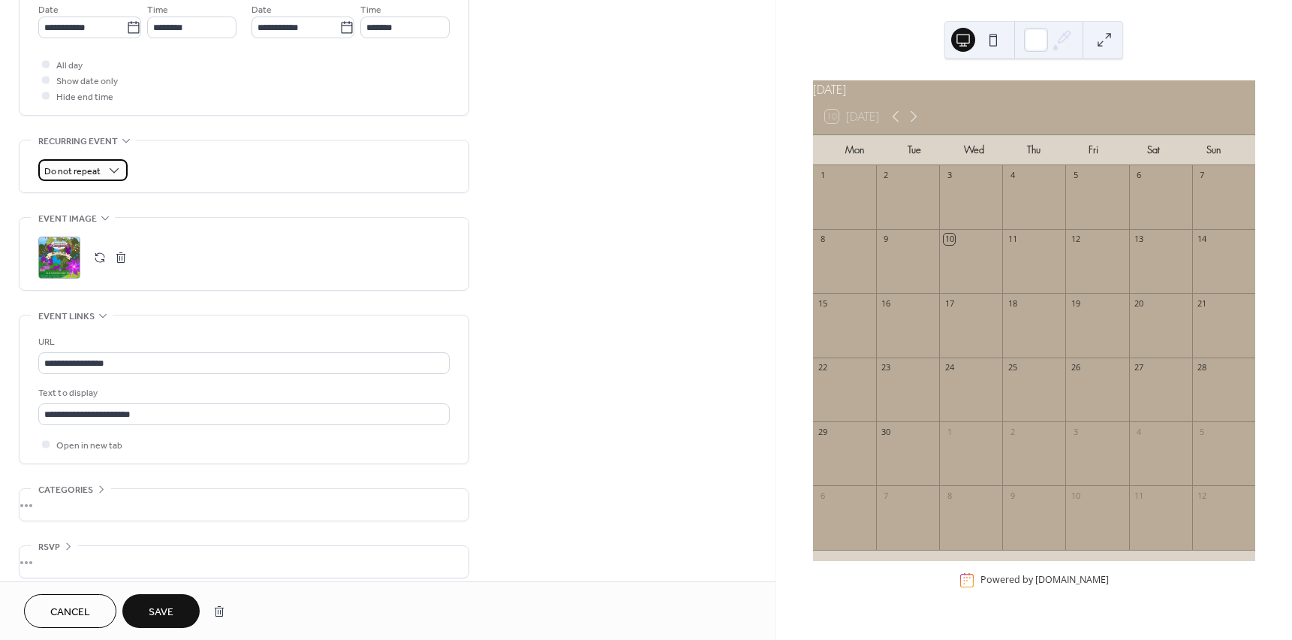
scroll to position [538, 0]
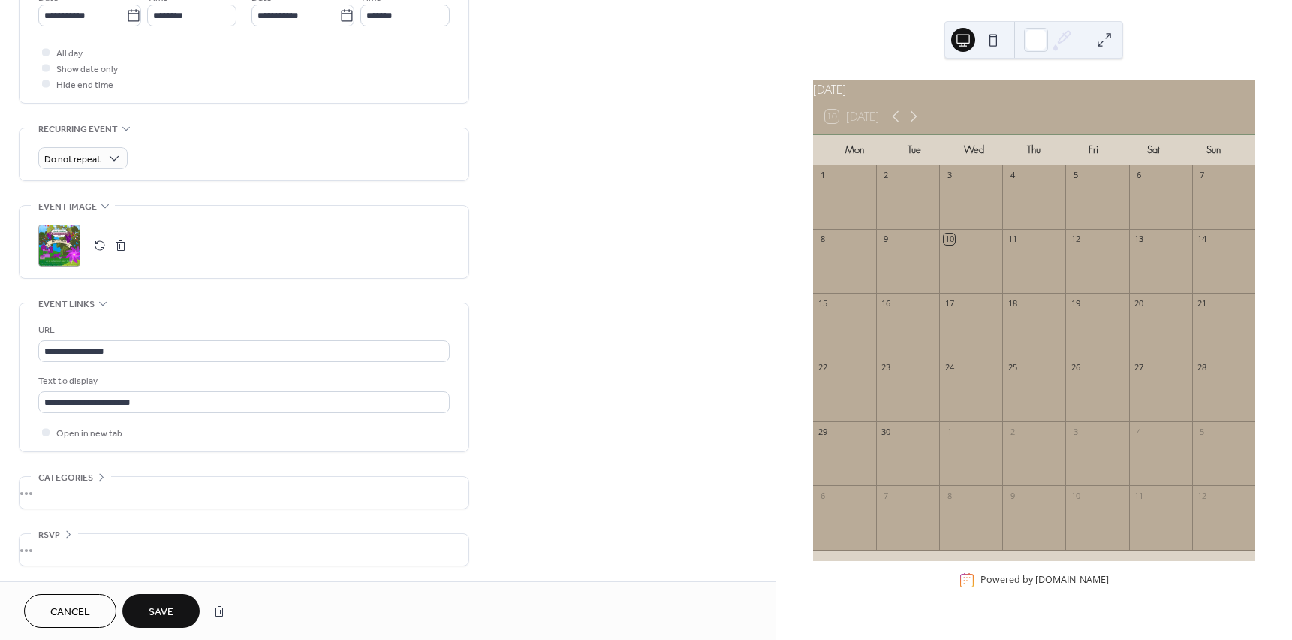
click at [92, 484] on div "•••" at bounding box center [244, 493] width 449 height 32
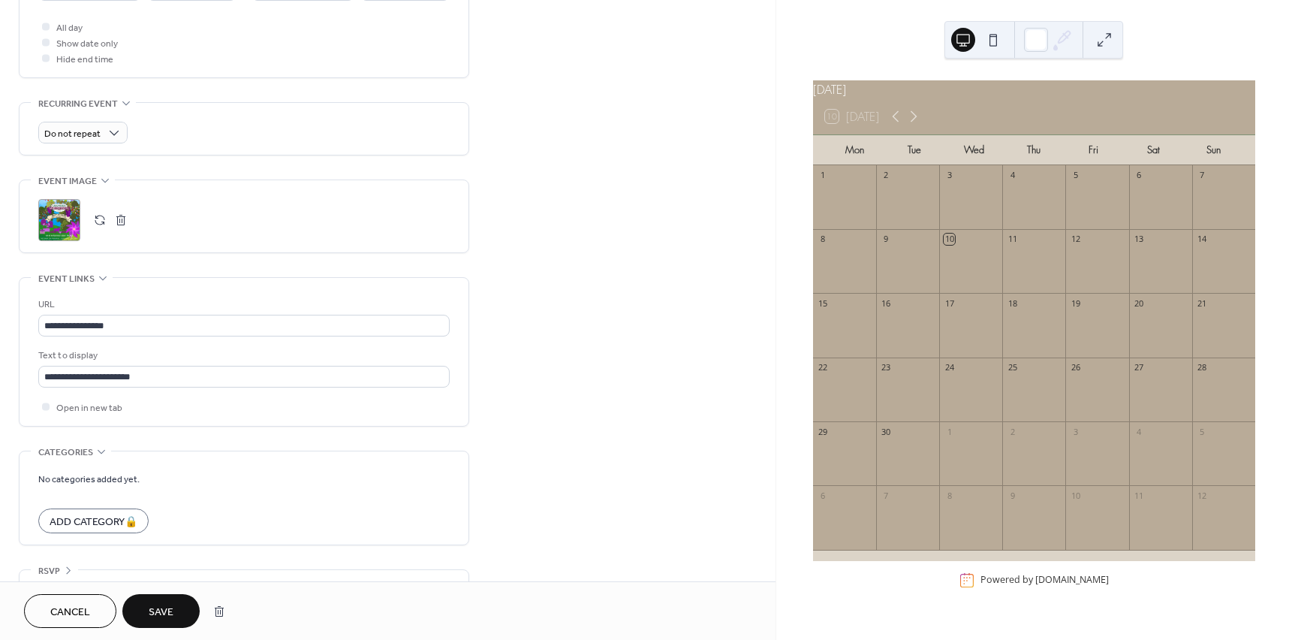
scroll to position [599, 0]
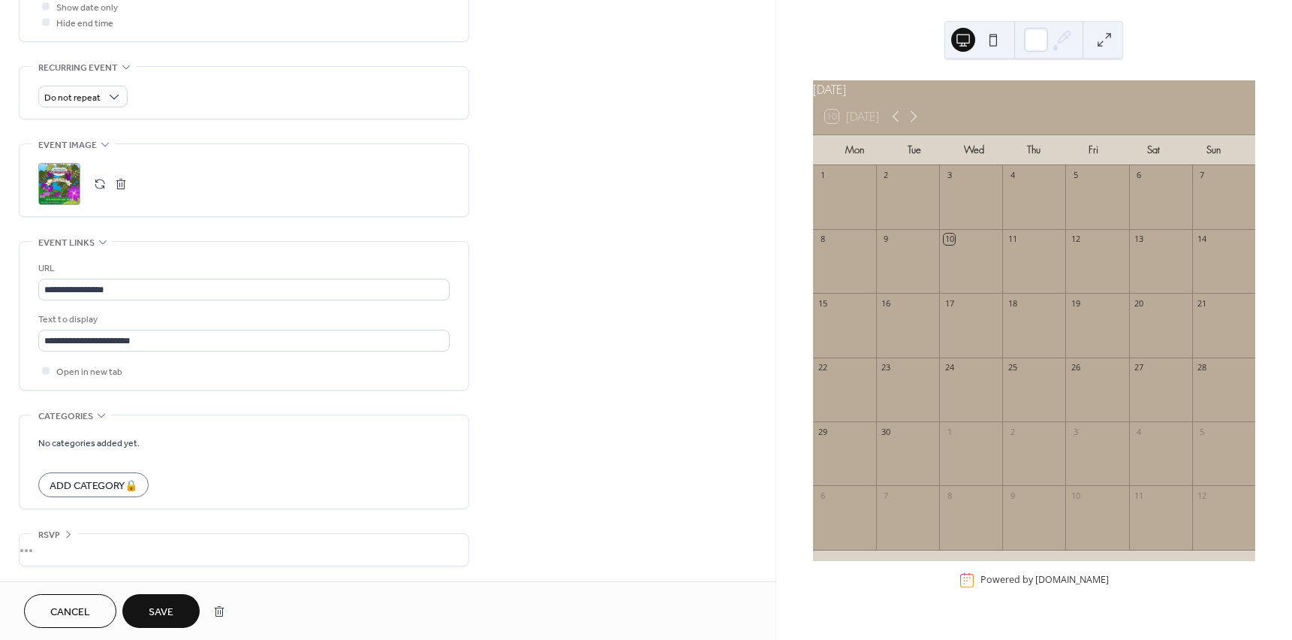
click at [52, 532] on span "RSVP" at bounding box center [49, 535] width 22 height 16
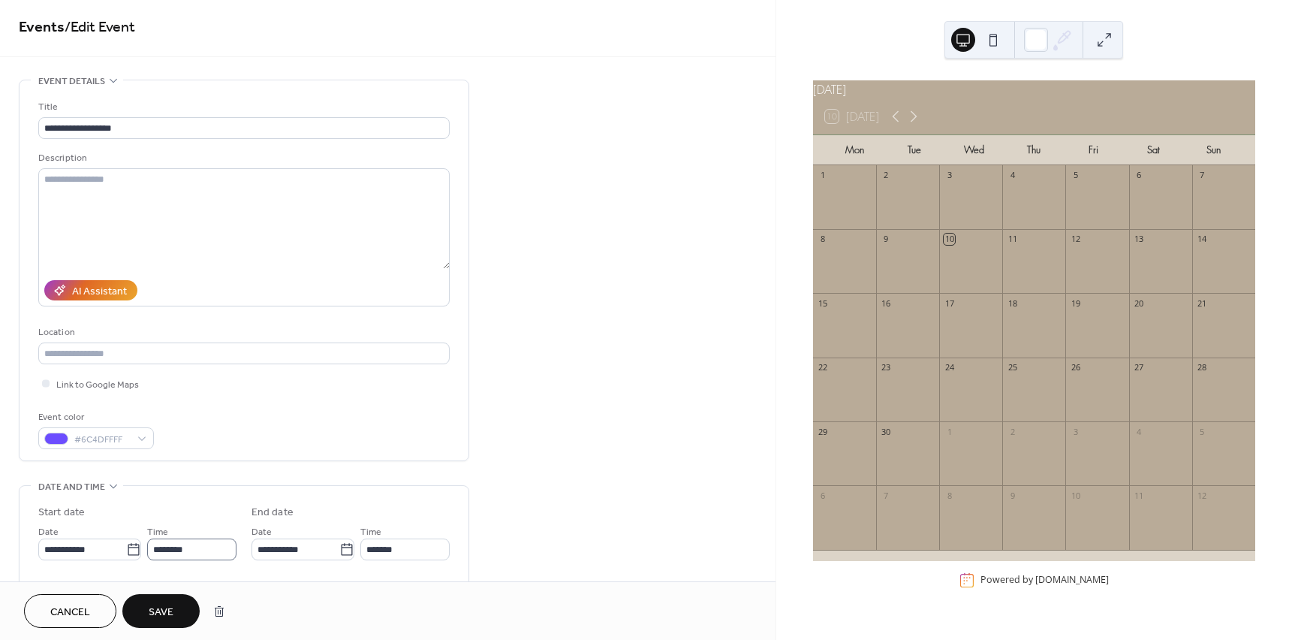
scroll to position [0, 0]
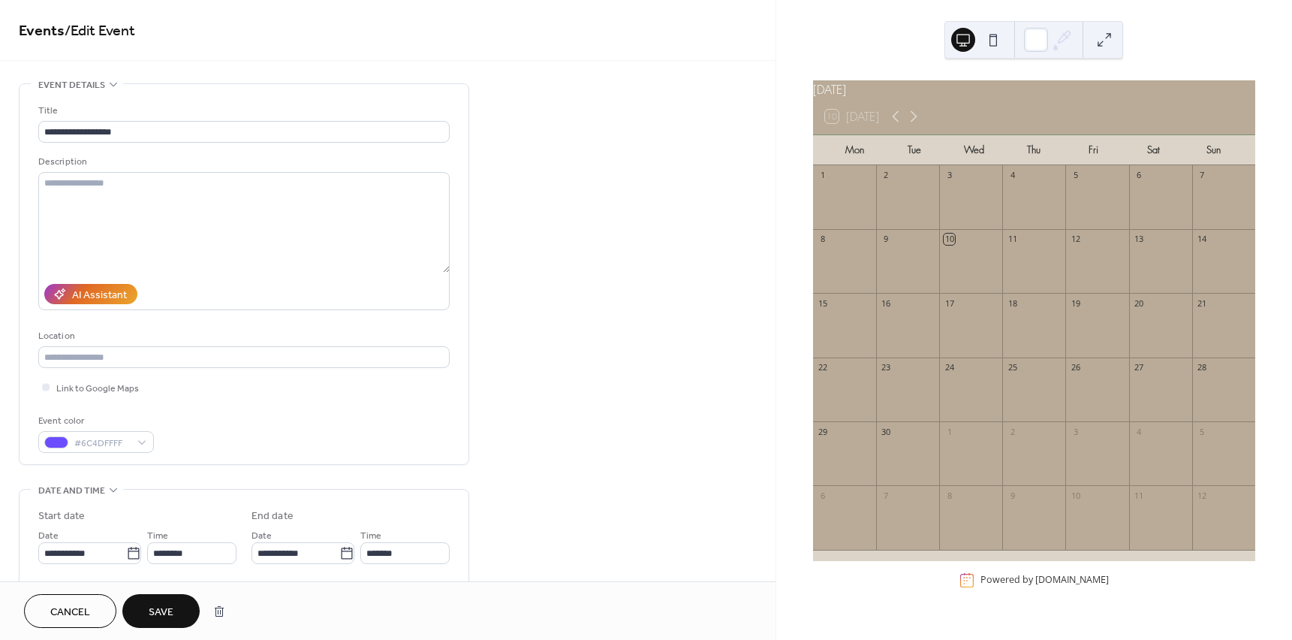
click at [164, 618] on span "Save" at bounding box center [161, 612] width 25 height 16
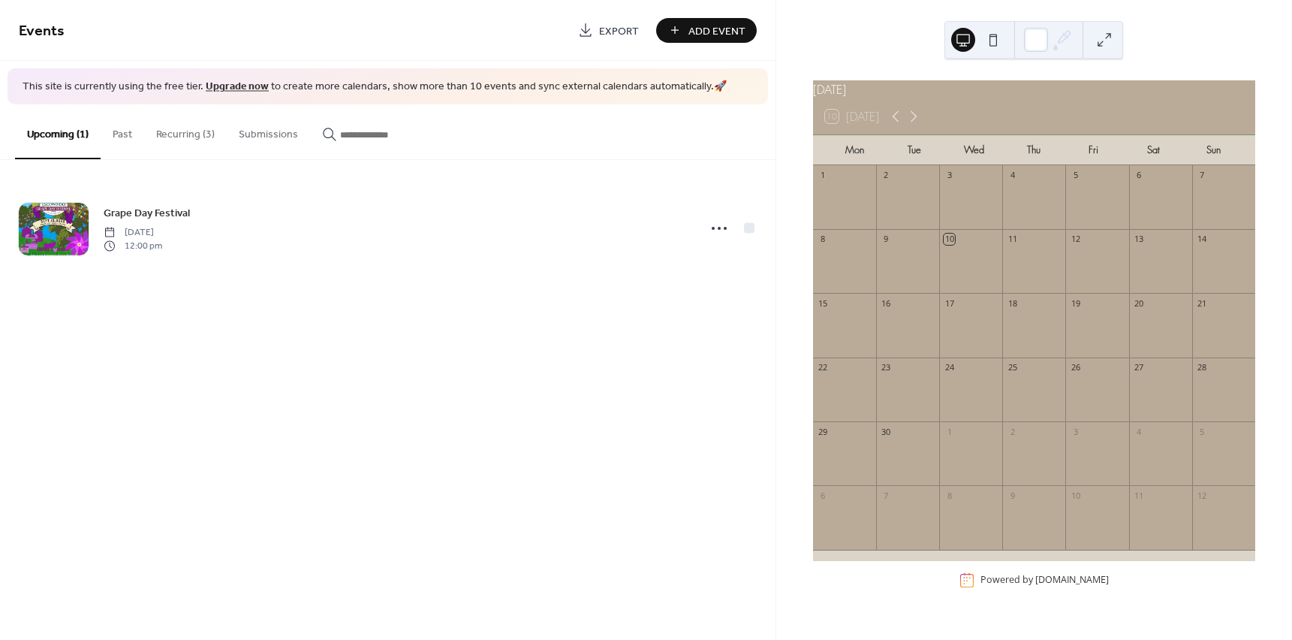
click at [1174, 325] on div at bounding box center [1160, 333] width 63 height 38
